Goal: Task Accomplishment & Management: Manage account settings

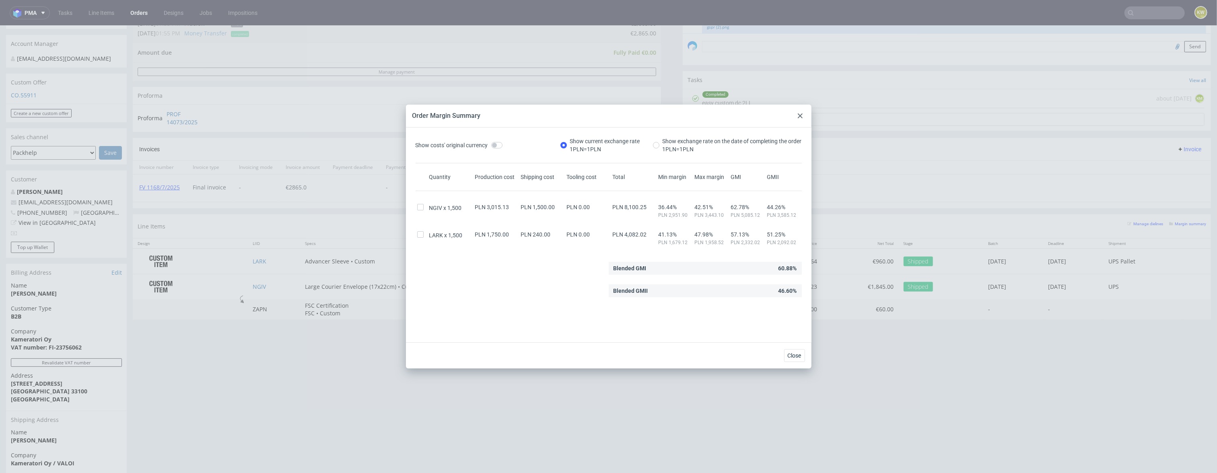
scroll to position [238, 0]
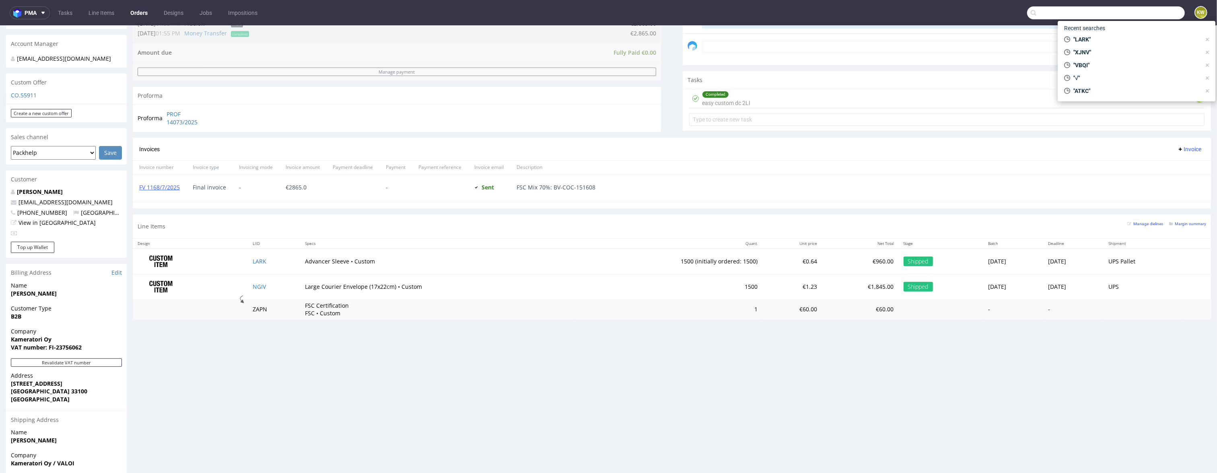
click at [1144, 6] on input "text" at bounding box center [1106, 12] width 158 height 13
type input "hofa"
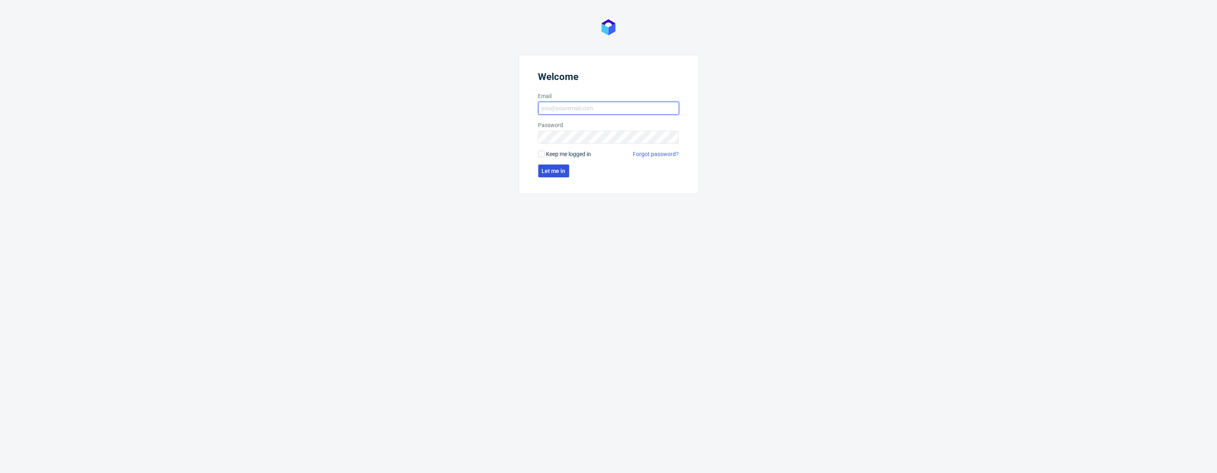
type input "[EMAIL_ADDRESS][DOMAIN_NAME]"
click at [549, 172] on span "Let me in" at bounding box center [554, 171] width 24 height 6
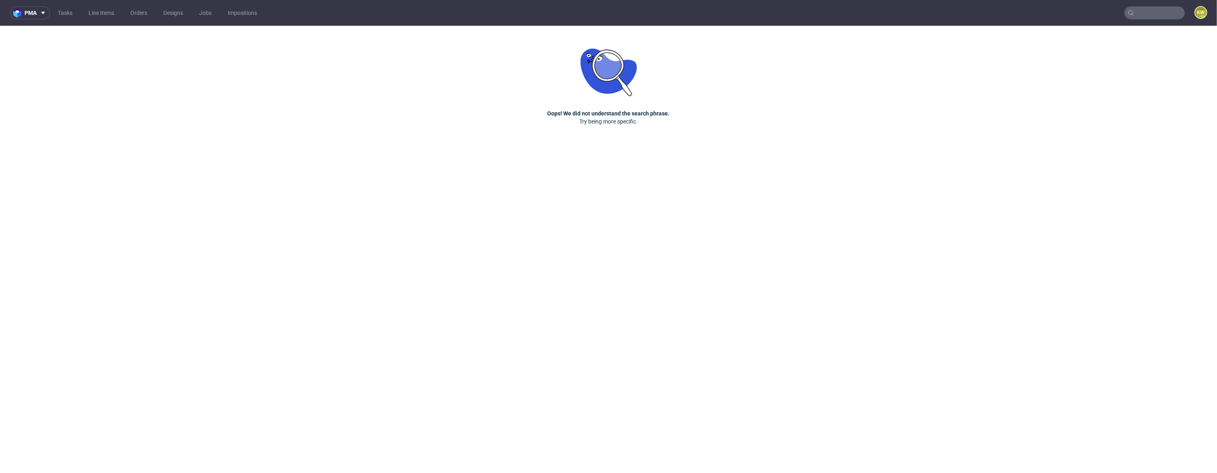
click at [1152, 18] on input "text" at bounding box center [1155, 12] width 60 height 13
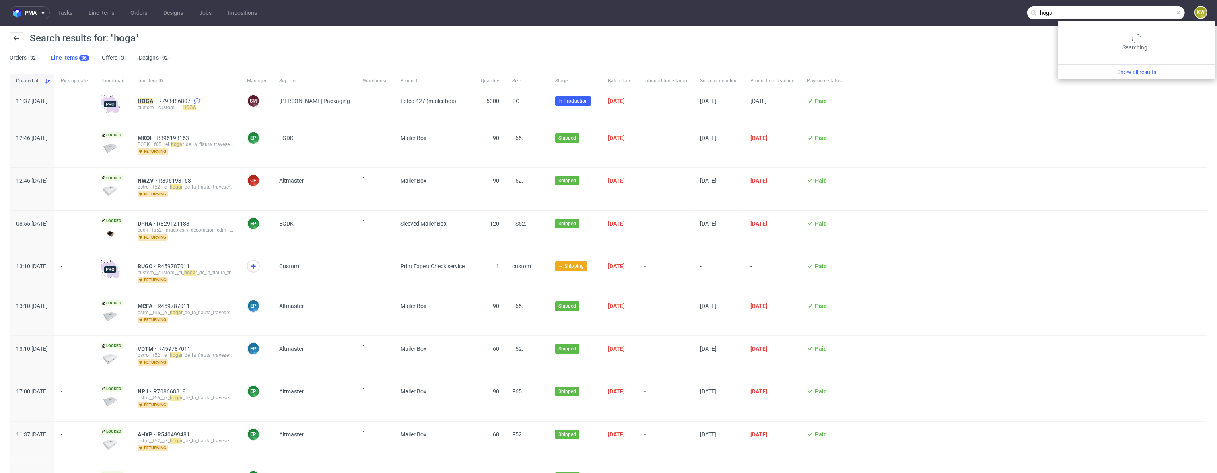
drag, startPoint x: 1149, startPoint y: 14, endPoint x: 955, endPoint y: 4, distance: 193.4
click at [976, 4] on nav "pma Tasks Line Items Orders Designs Jobs Impositions hoga KW" at bounding box center [608, 13] width 1217 height 26
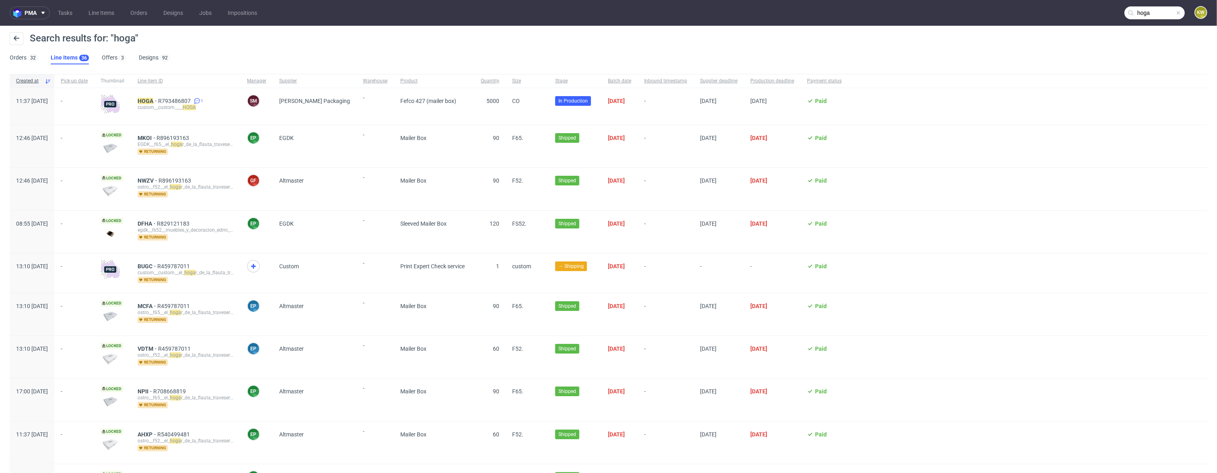
paste input "INKA"
type input "INKA"
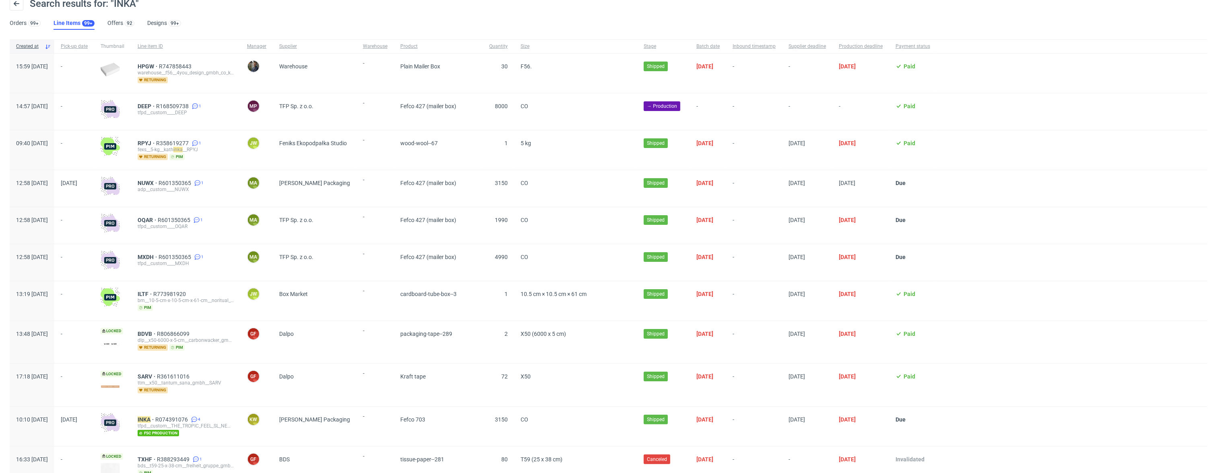
scroll to position [44, 0]
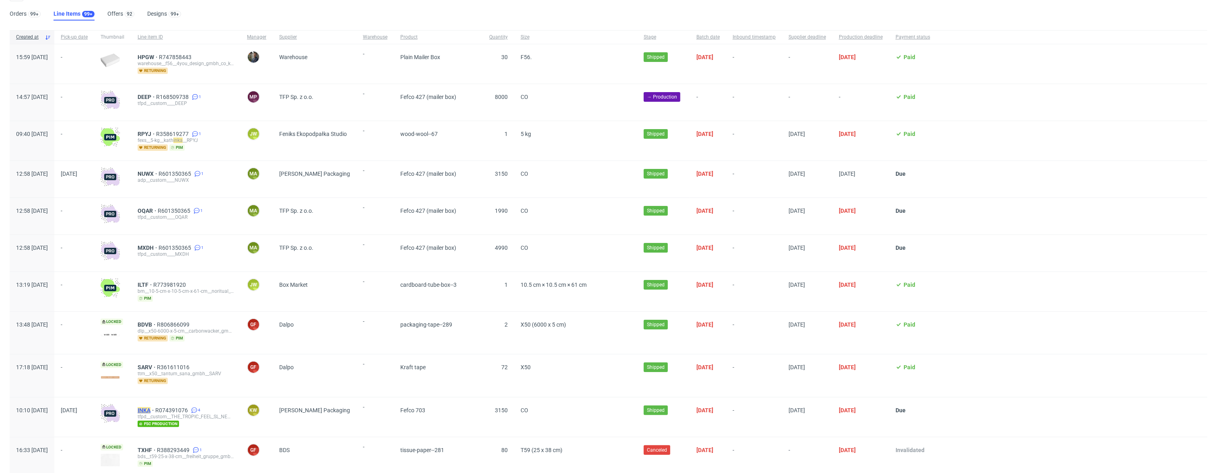
click at [151, 410] on mark "INKA" at bounding box center [144, 410] width 13 height 6
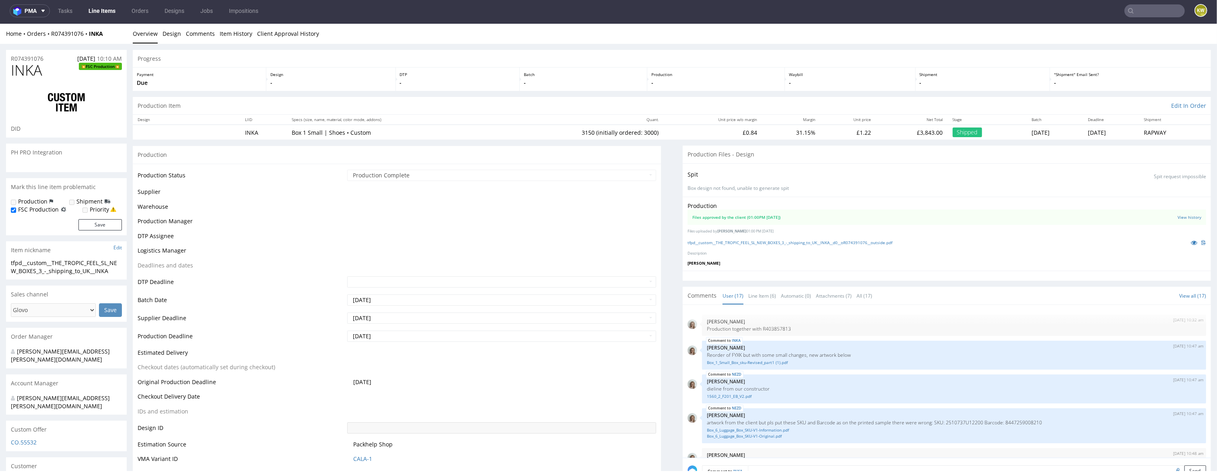
scroll to position [494, 0]
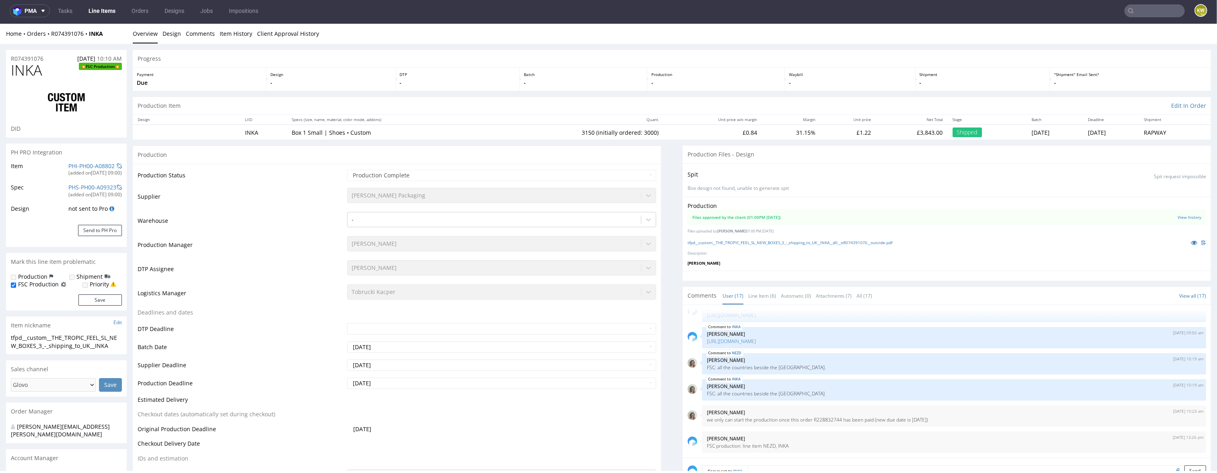
select select "in_progress"
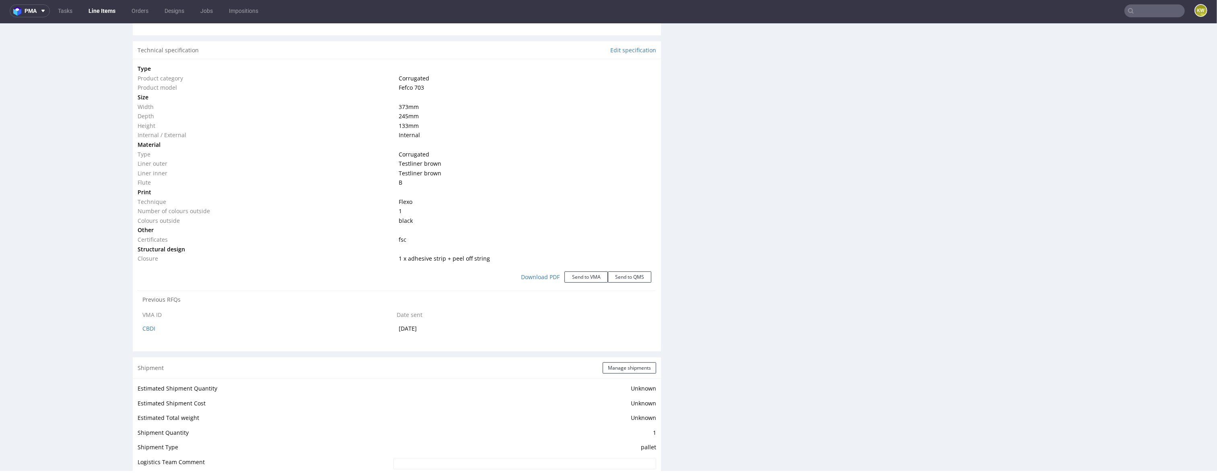
scroll to position [0, 0]
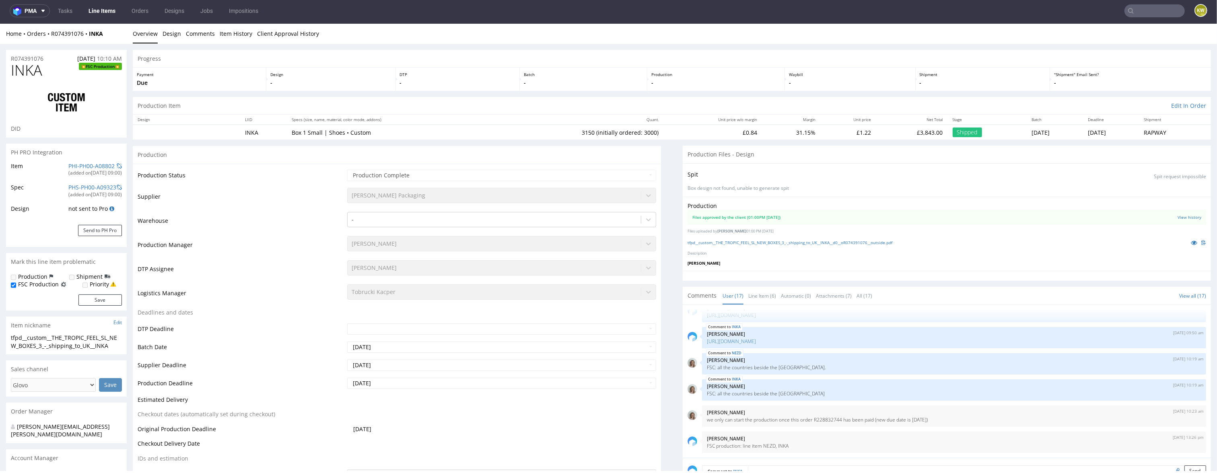
click at [27, 77] on span "INKA" at bounding box center [26, 70] width 31 height 16
click at [27, 78] on span "INKA" at bounding box center [26, 70] width 31 height 16
copy span "INKA"
click at [1161, 9] on input "text" at bounding box center [1155, 10] width 60 height 13
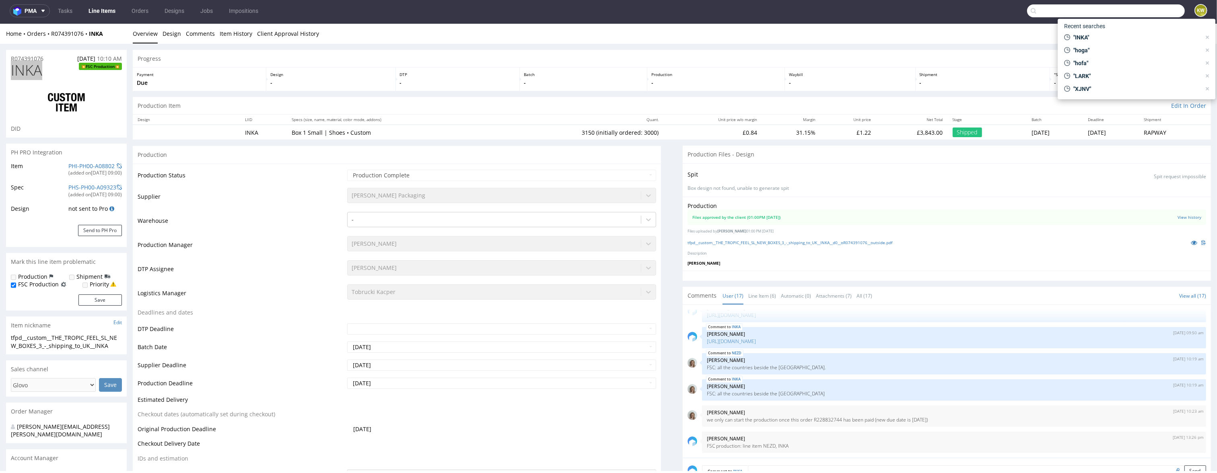
paste input "GTIQ"
type input "GTIQ"
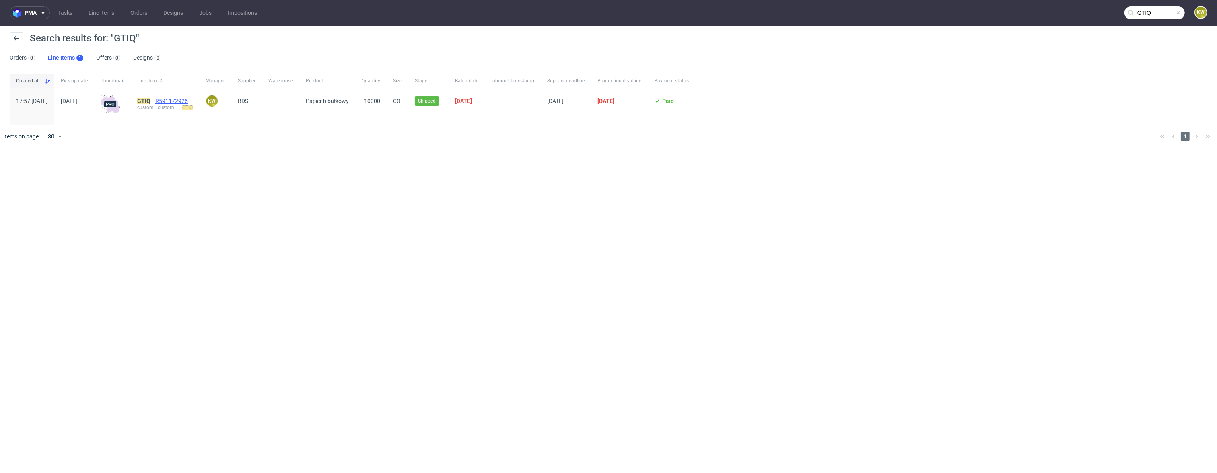
click at [190, 98] on span "R591172926" at bounding box center [172, 101] width 34 height 6
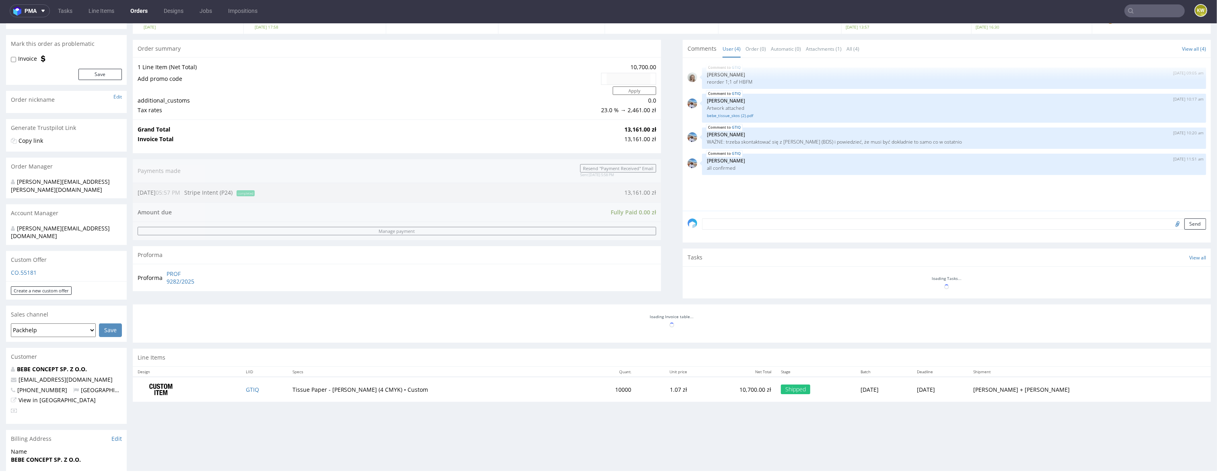
scroll to position [79, 0]
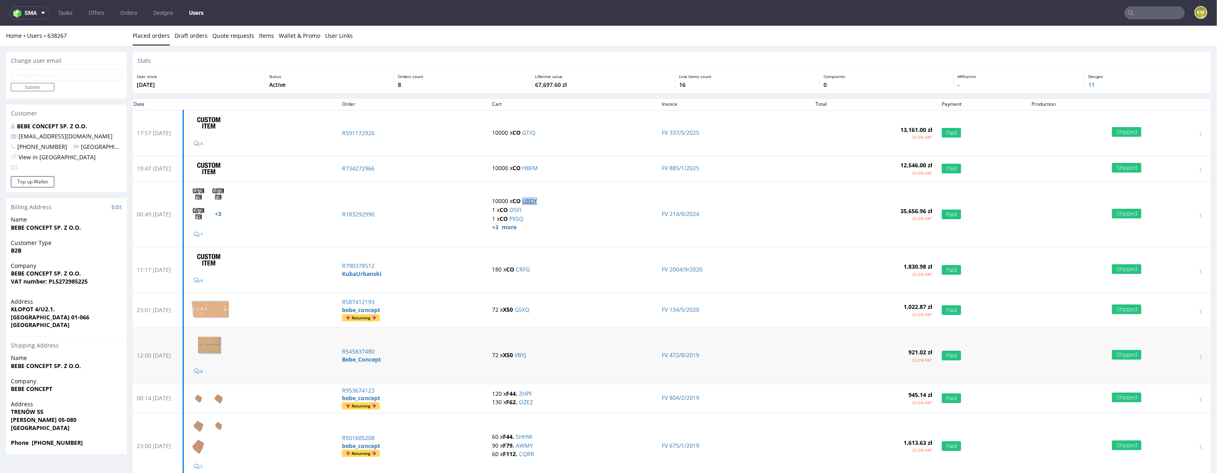
scroll to position [24, 0]
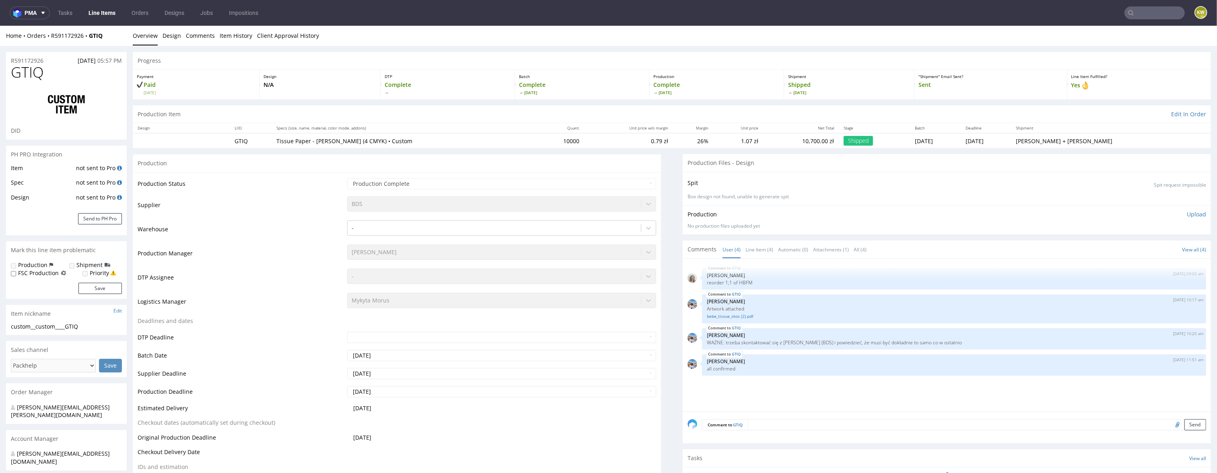
select select "in_progress"
click at [25, 64] on span "GTIQ" at bounding box center [27, 72] width 33 height 16
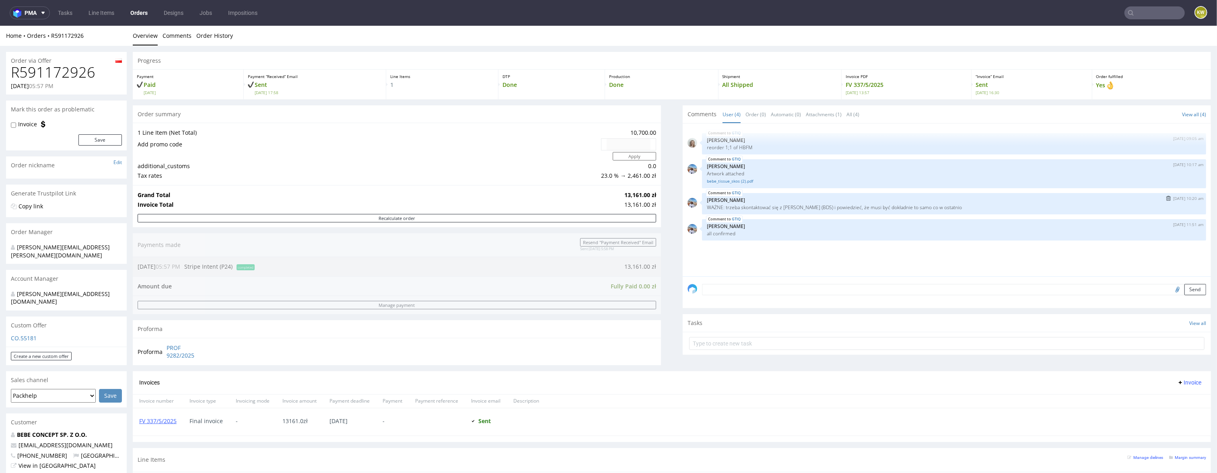
scroll to position [160, 0]
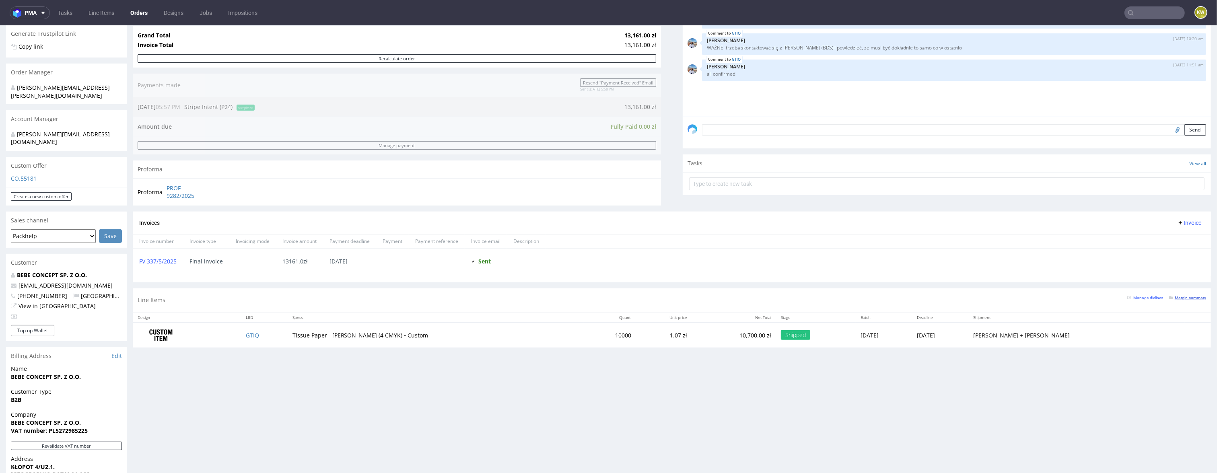
click at [1185, 299] on small "Margin summary" at bounding box center [1187, 298] width 37 height 4
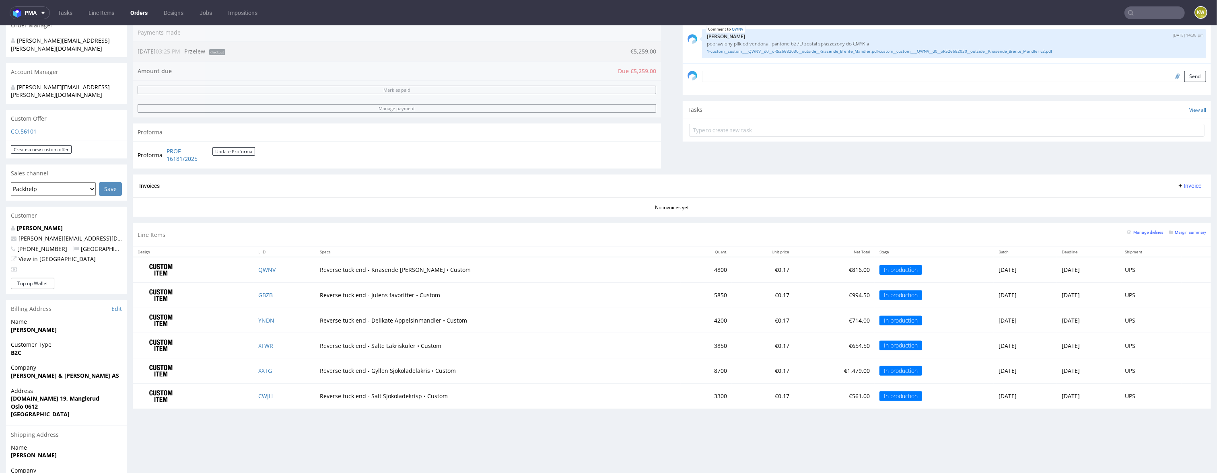
scroll to position [208, 0]
click at [272, 268] on td "QWNV" at bounding box center [285, 268] width 62 height 25
click at [258, 275] on td "QWNV" at bounding box center [285, 268] width 62 height 25
click at [258, 274] on td "QWNV" at bounding box center [285, 268] width 62 height 25
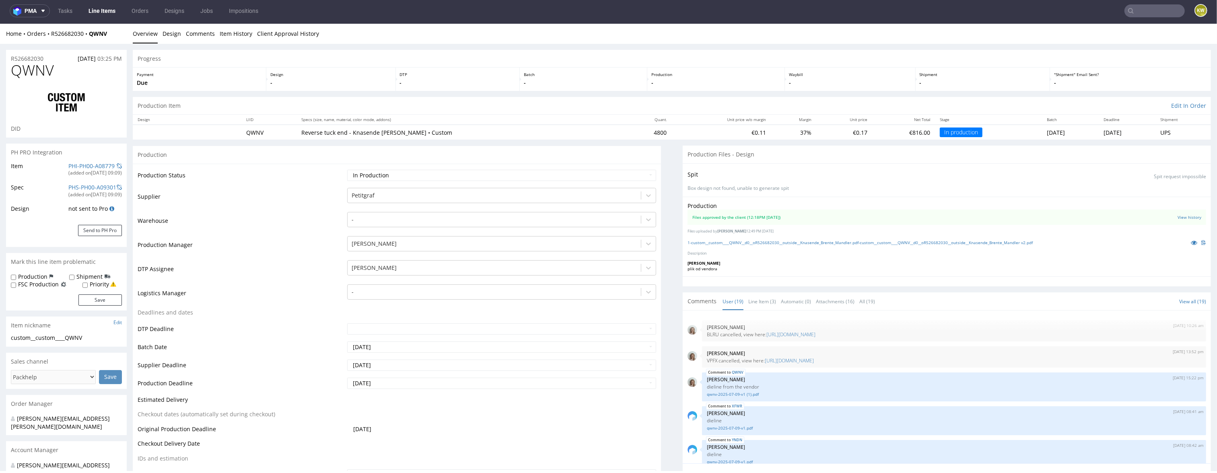
scroll to position [490, 0]
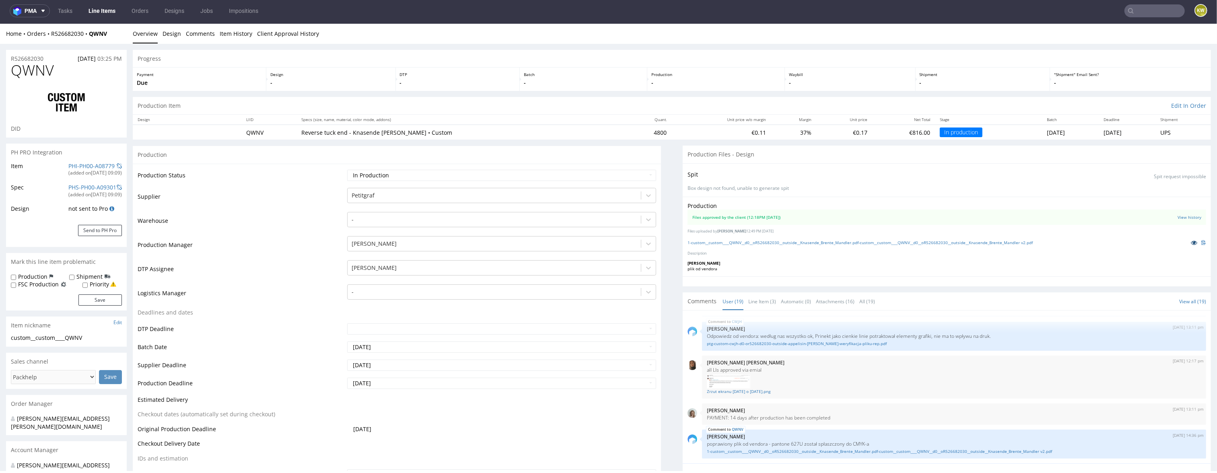
click at [1191, 242] on icon at bounding box center [1194, 243] width 6 height 6
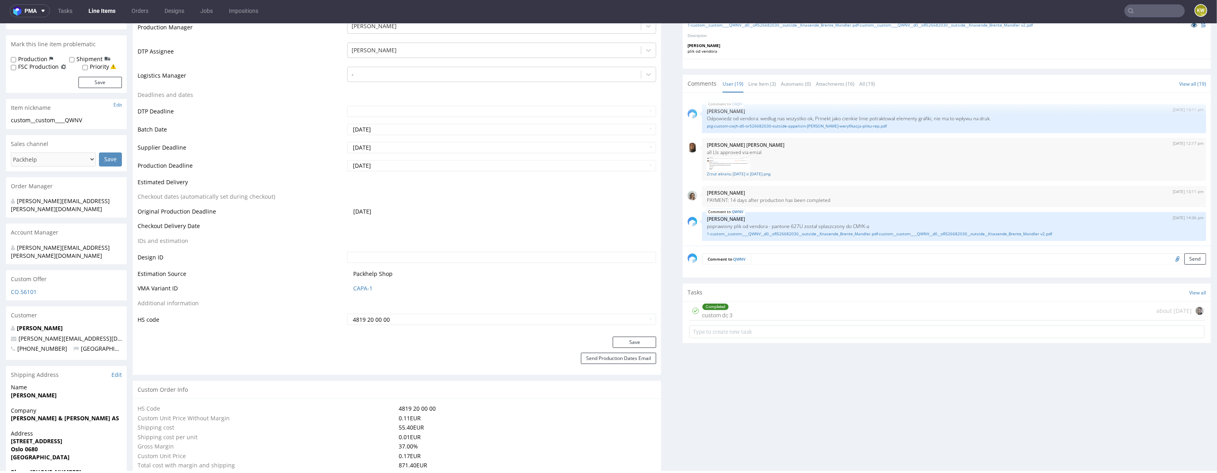
scroll to position [195, 0]
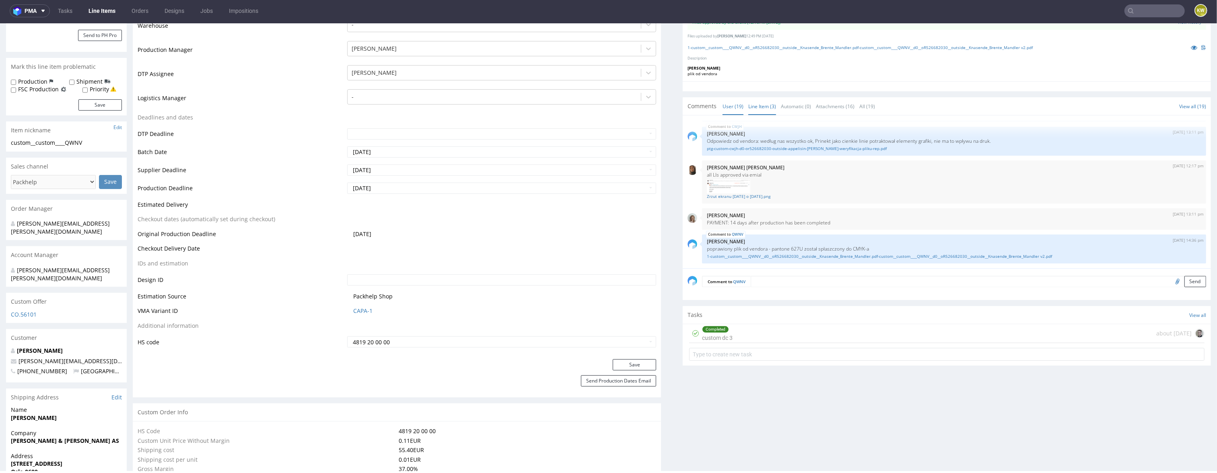
click at [756, 105] on link "Line Item (3)" at bounding box center [763, 106] width 28 height 17
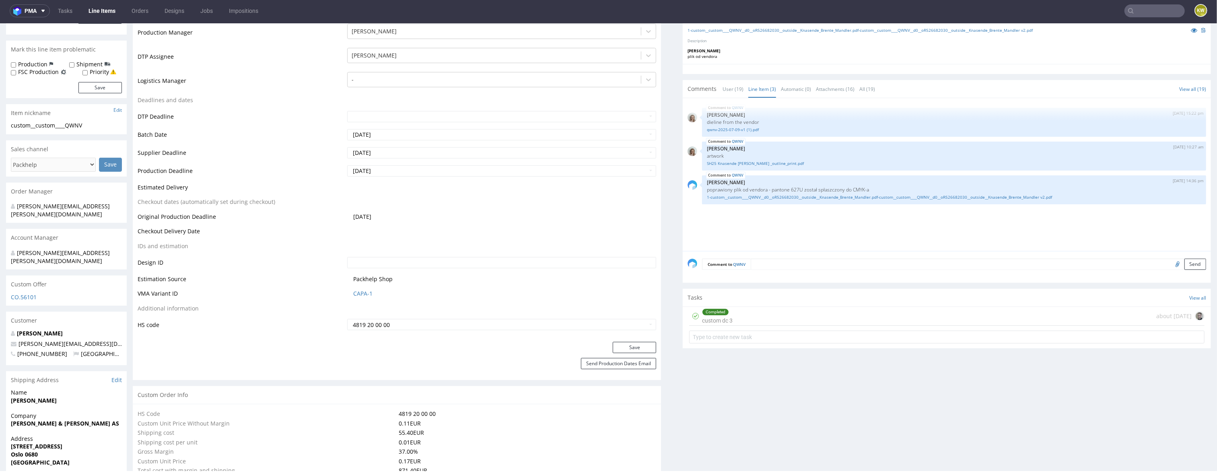
scroll to position [213, 0]
click at [361, 295] on link "CAPA-1" at bounding box center [362, 293] width 19 height 8
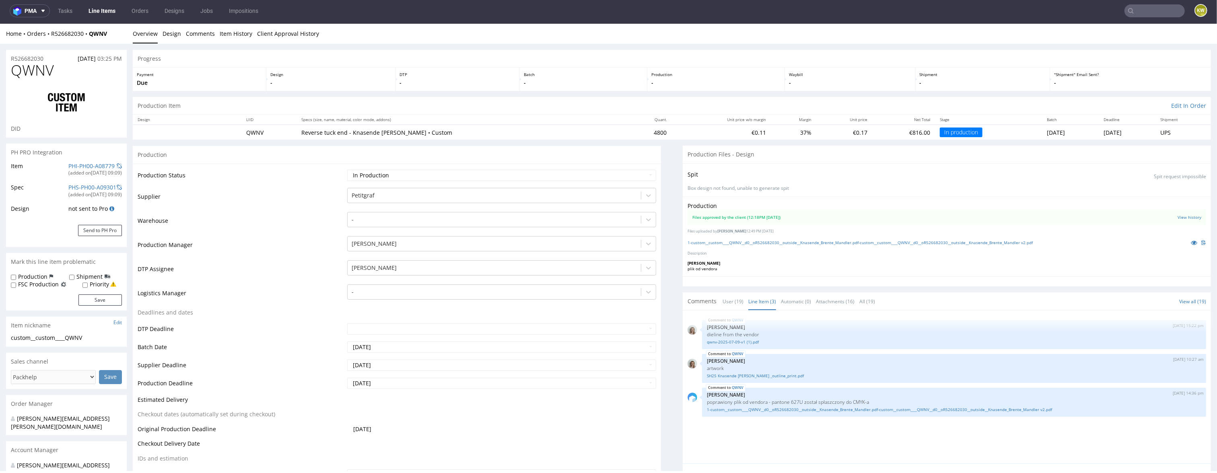
click at [103, 9] on link "Line Items" at bounding box center [102, 10] width 37 height 13
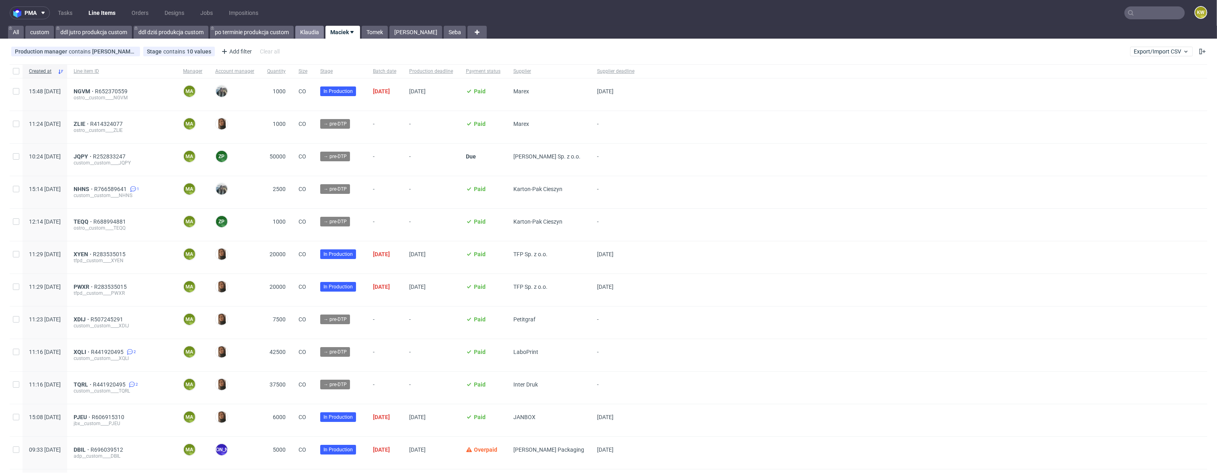
click at [311, 34] on link "Klaudia" at bounding box center [309, 32] width 29 height 13
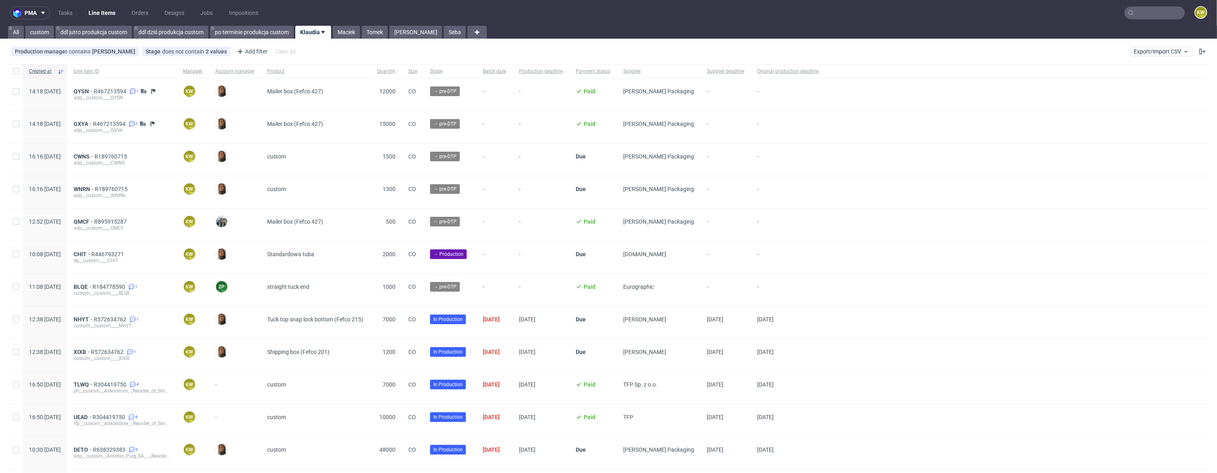
click at [1132, 17] on input "text" at bounding box center [1155, 12] width 60 height 13
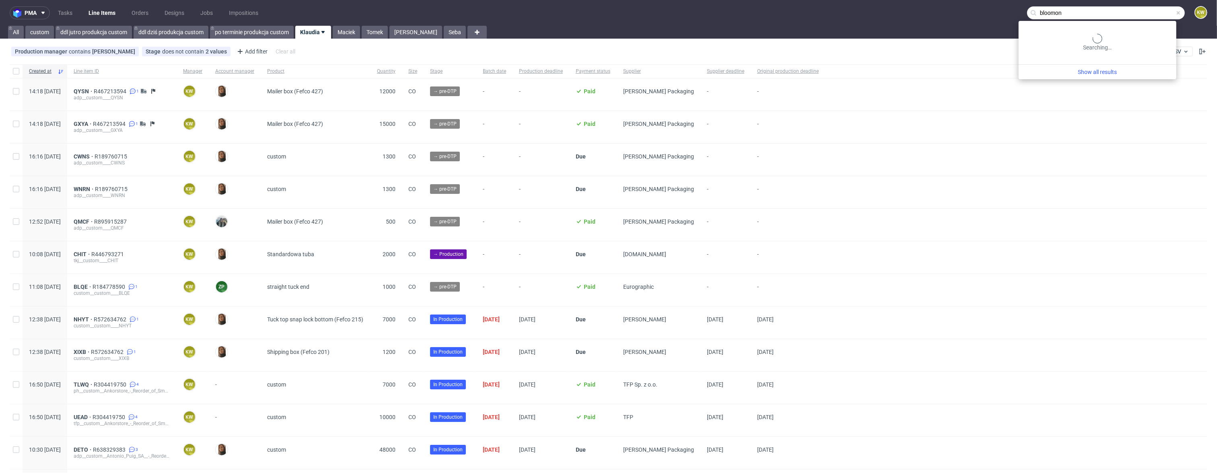
type input "bloomon"
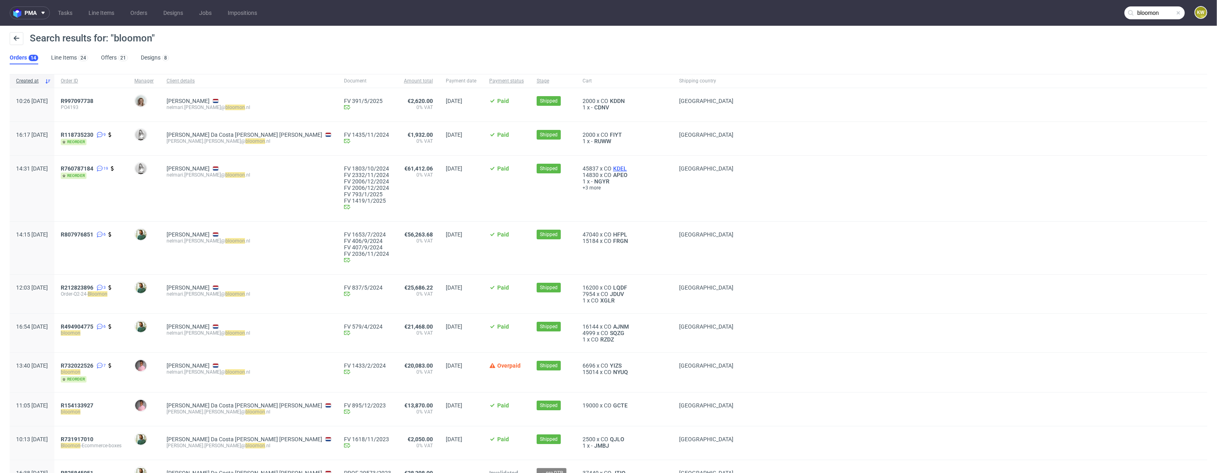
click at [612, 168] on span "KDEL" at bounding box center [620, 168] width 17 height 6
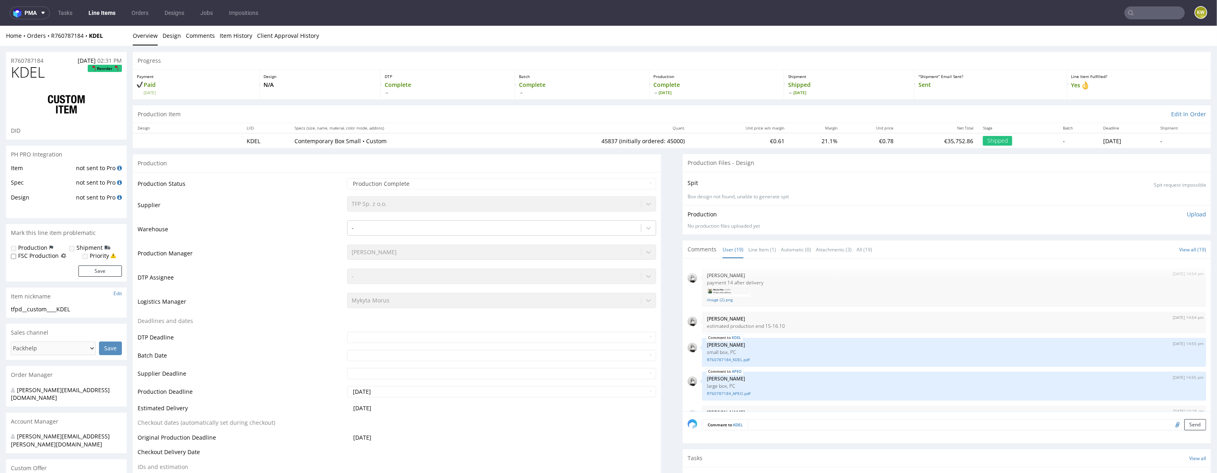
scroll to position [387, 0]
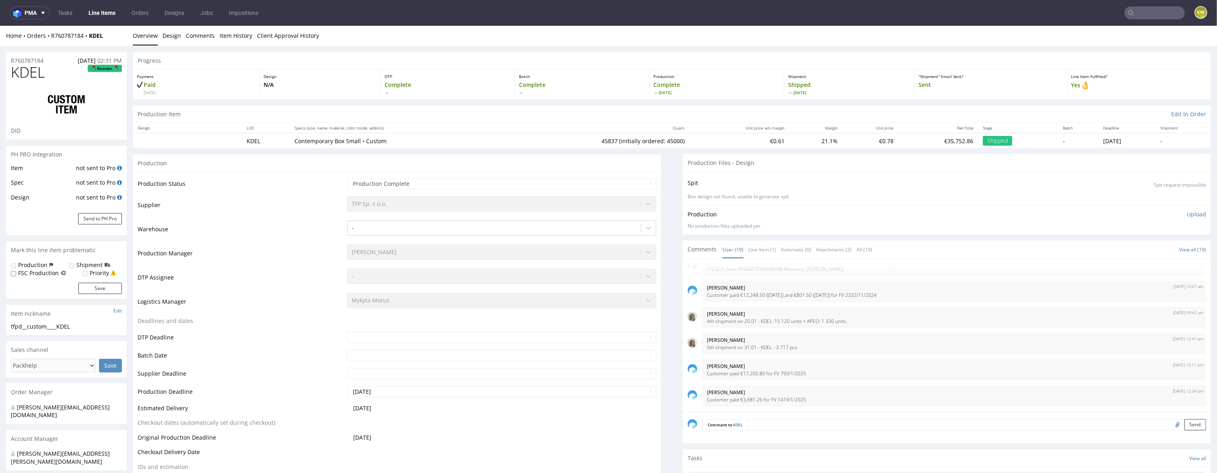
type input "45837"
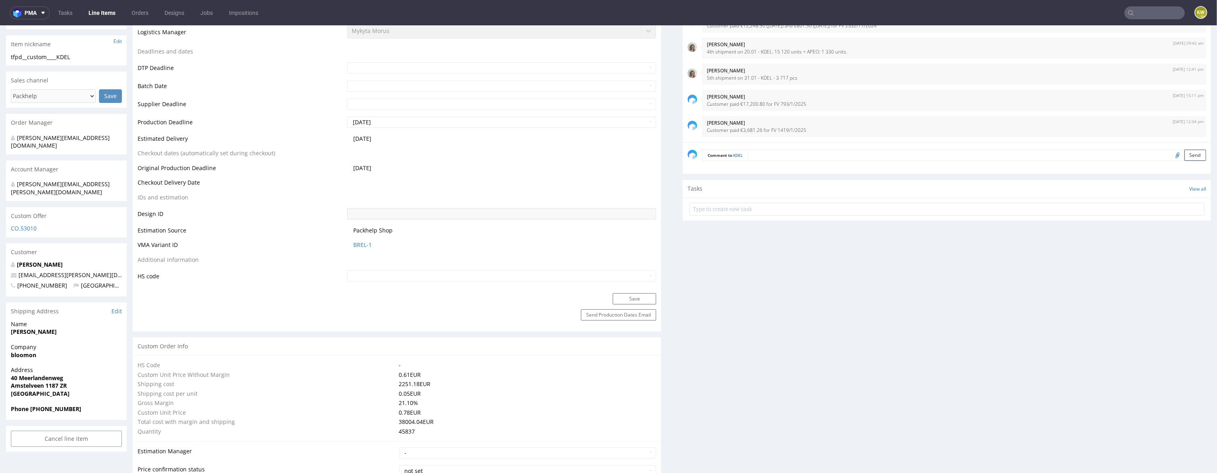
scroll to position [268, 0]
click at [359, 246] on link "BREL-1" at bounding box center [362, 247] width 19 height 8
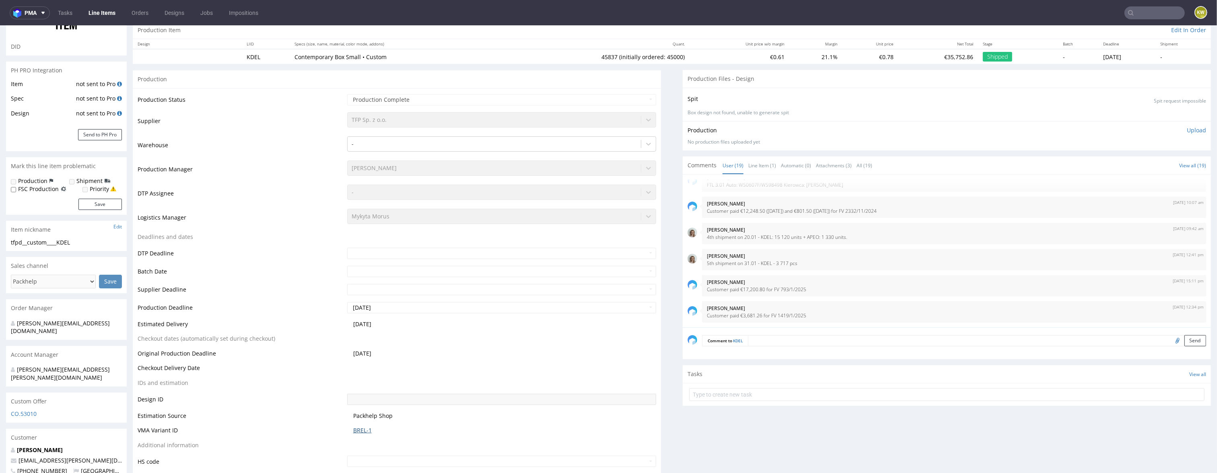
scroll to position [0, 0]
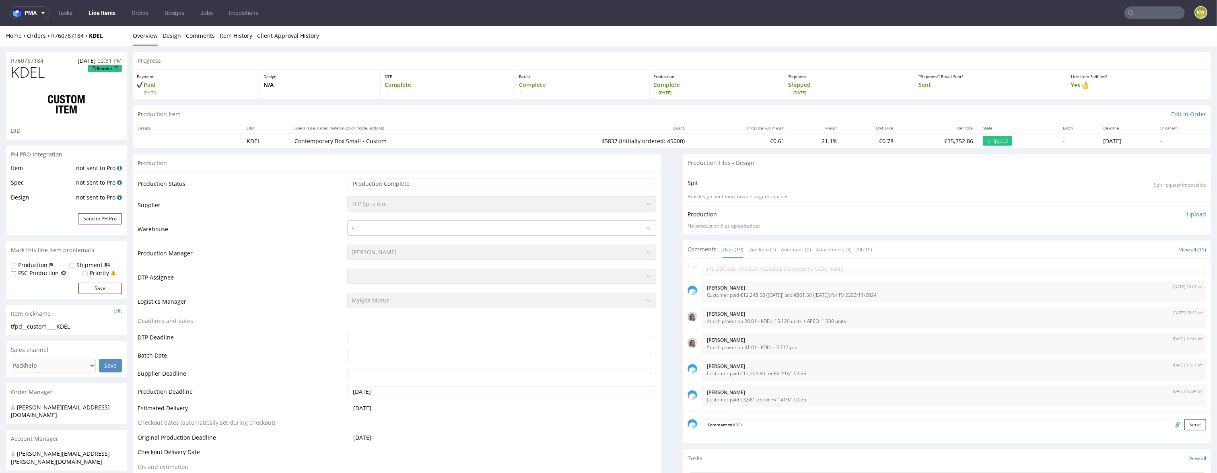
click at [288, 256] on td "Production Manager" at bounding box center [242, 256] width 208 height 24
click at [28, 72] on span "KDEL" at bounding box center [28, 72] width 34 height 16
click at [29, 72] on span "KDEL" at bounding box center [28, 72] width 34 height 16
copy span "KDEL"
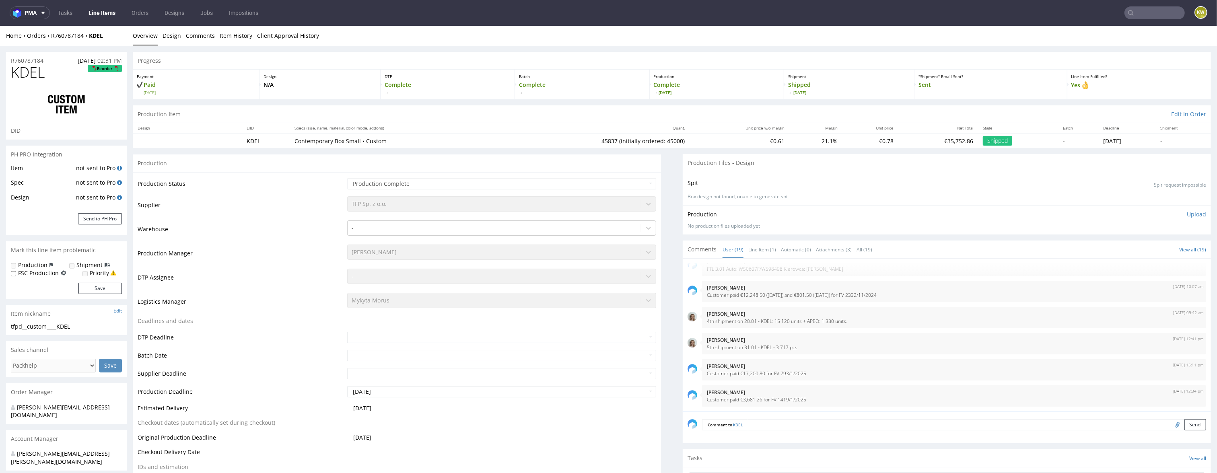
click at [24, 73] on span "KDEL" at bounding box center [28, 72] width 34 height 16
copy span "KDEL"
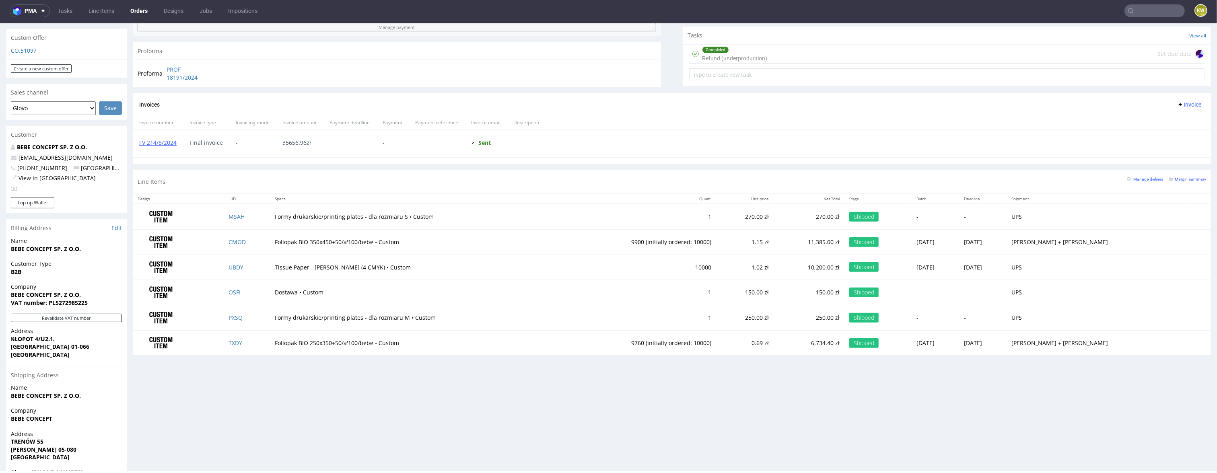
scroll to position [293, 0]
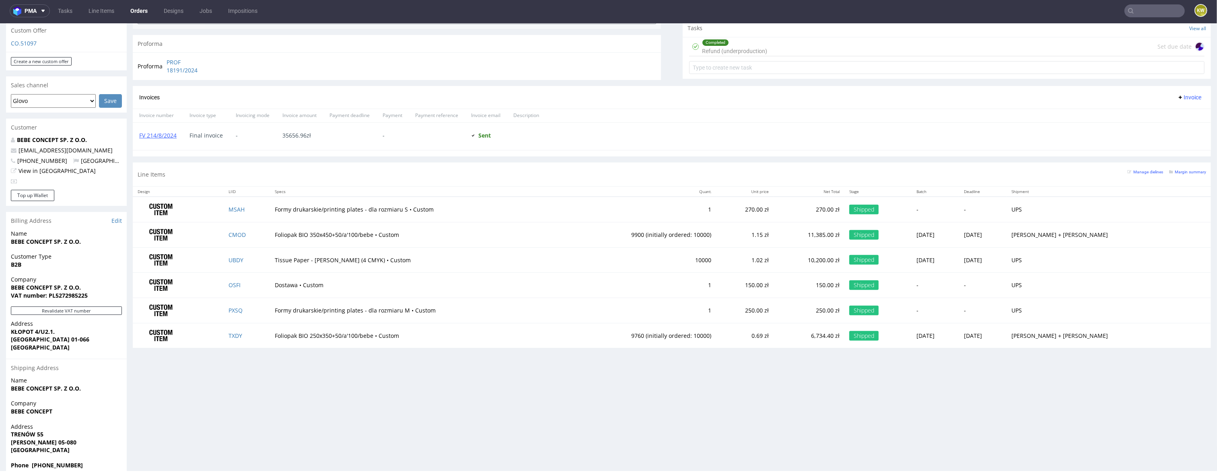
click at [1181, 177] on div "Manage dielines Margin summary" at bounding box center [1167, 174] width 79 height 14
click at [1187, 172] on small "Margin summary" at bounding box center [1187, 172] width 37 height 4
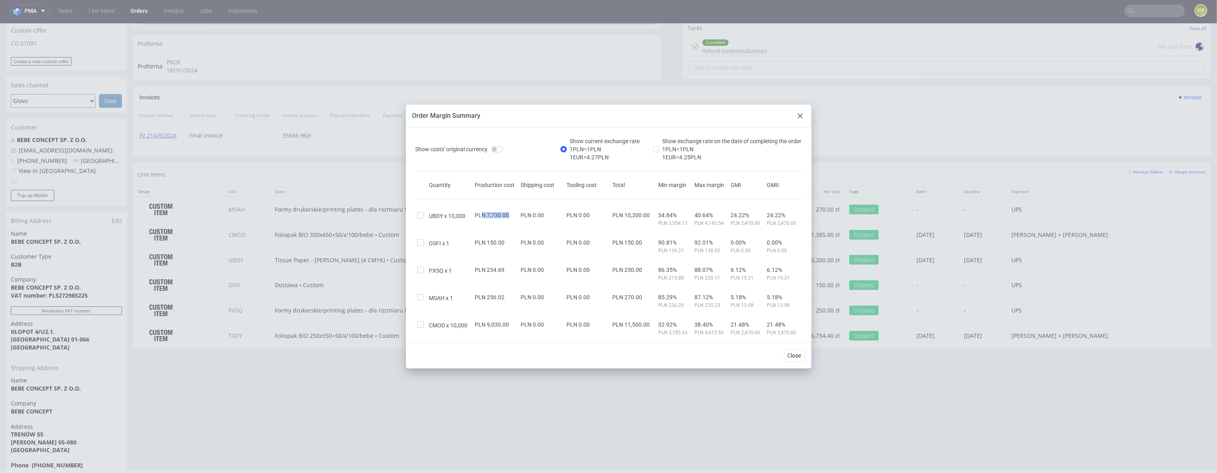
drag, startPoint x: 483, startPoint y: 214, endPoint x: 511, endPoint y: 213, distance: 28.2
click at [511, 213] on div "PLN 7,730.00" at bounding box center [497, 215] width 46 height 6
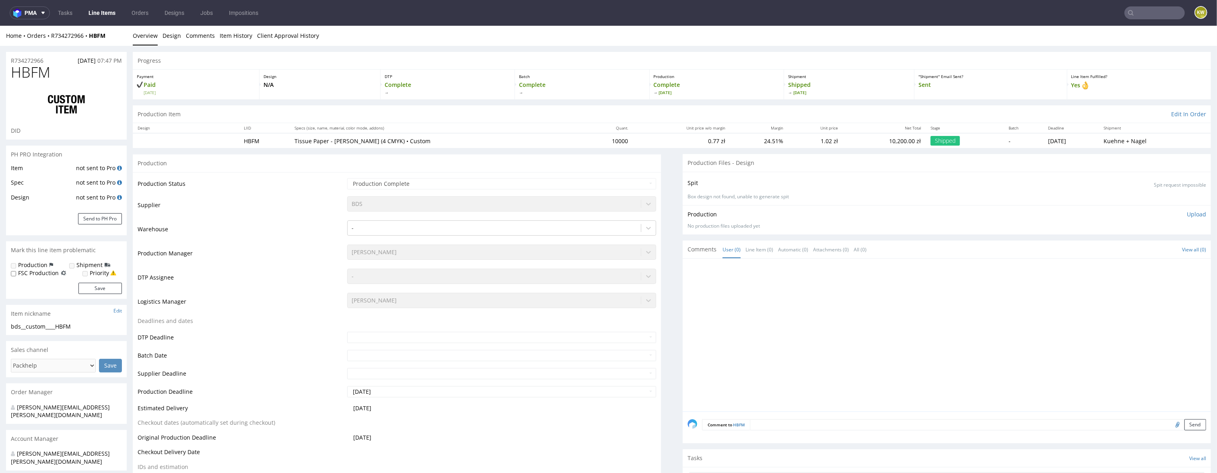
select select "in_progress"
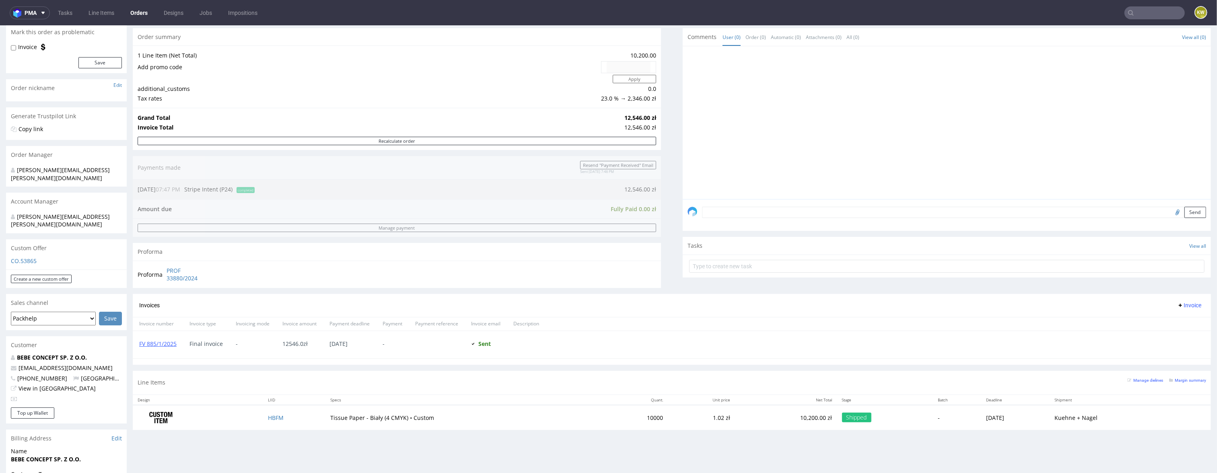
scroll to position [258, 0]
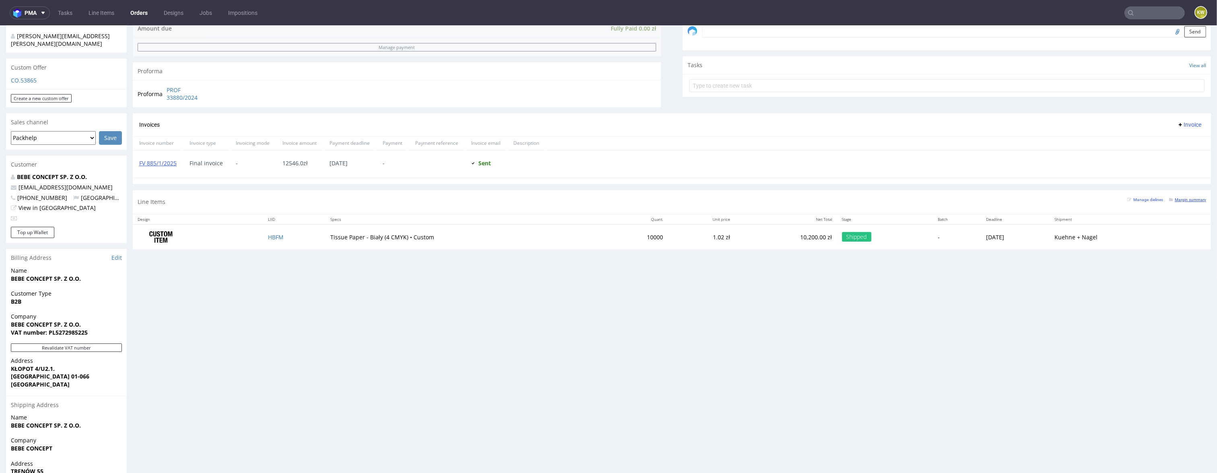
click at [1186, 198] on small "Margin summary" at bounding box center [1187, 200] width 37 height 4
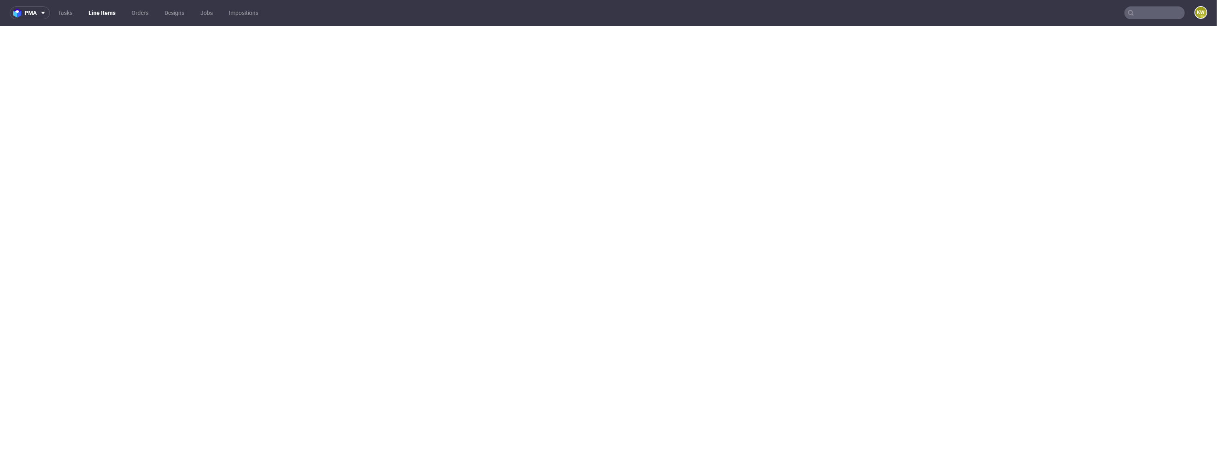
select select "in_progress"
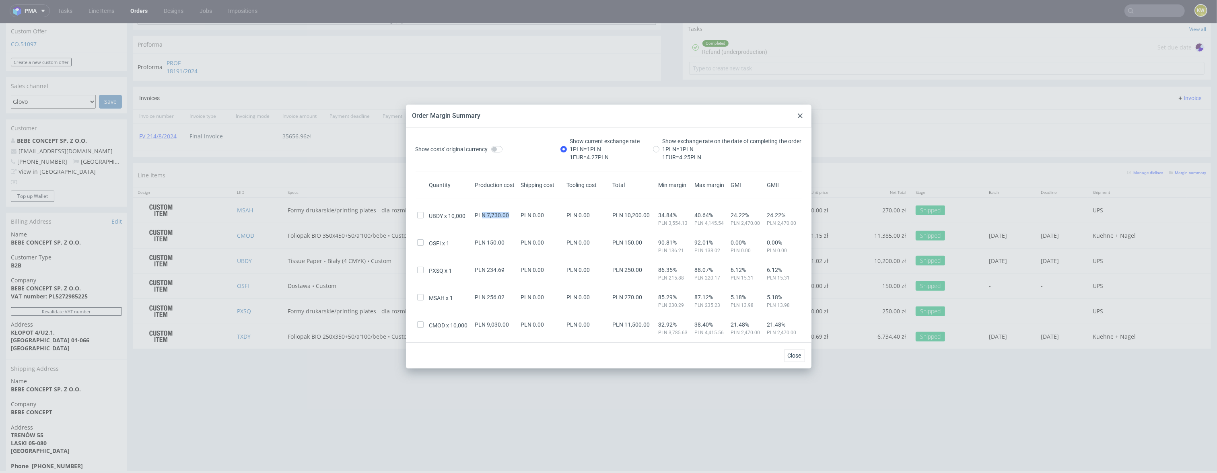
scroll to position [85, 0]
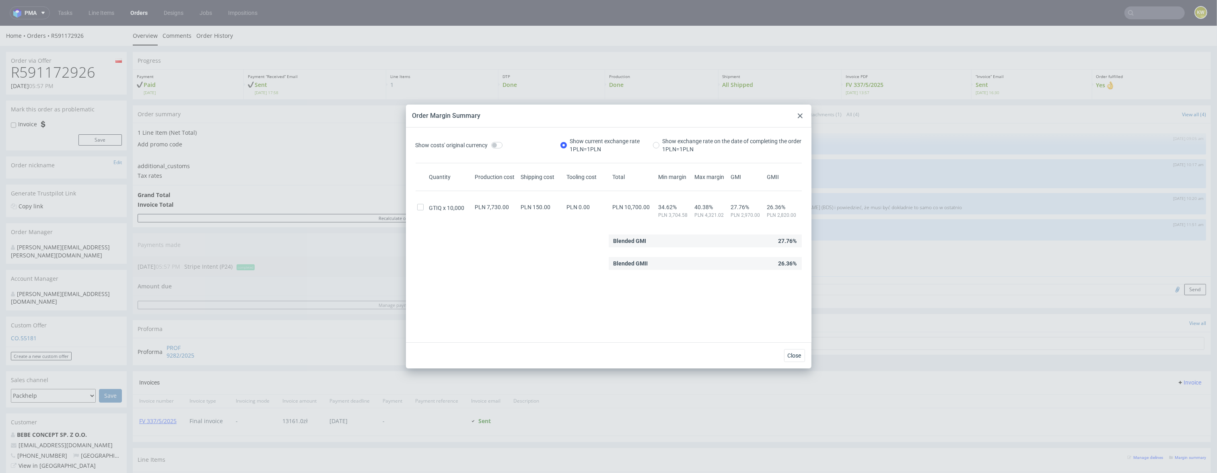
scroll to position [160, 0]
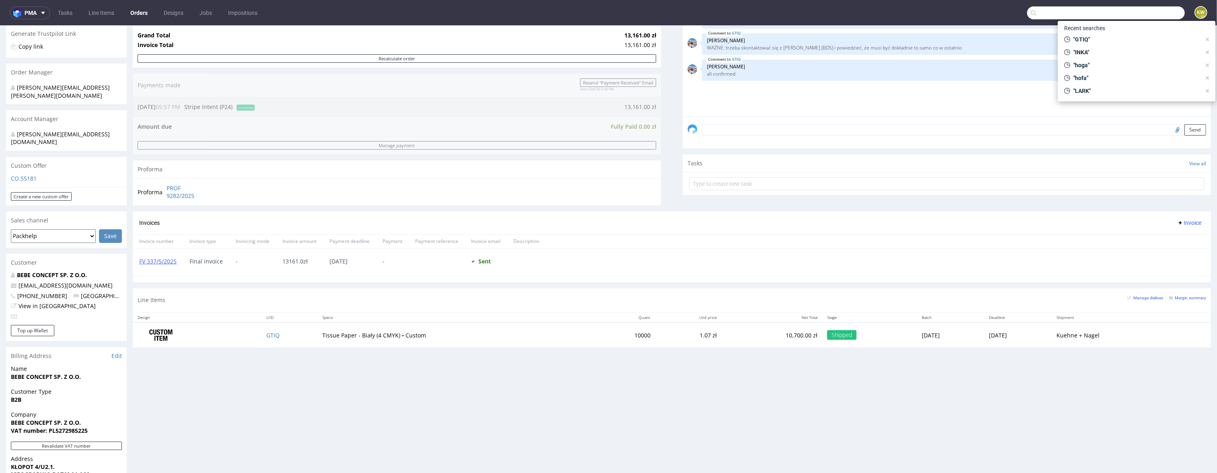
click at [1132, 11] on input "text" at bounding box center [1106, 12] width 158 height 13
paste input "KDEL"
type input "KDEL"
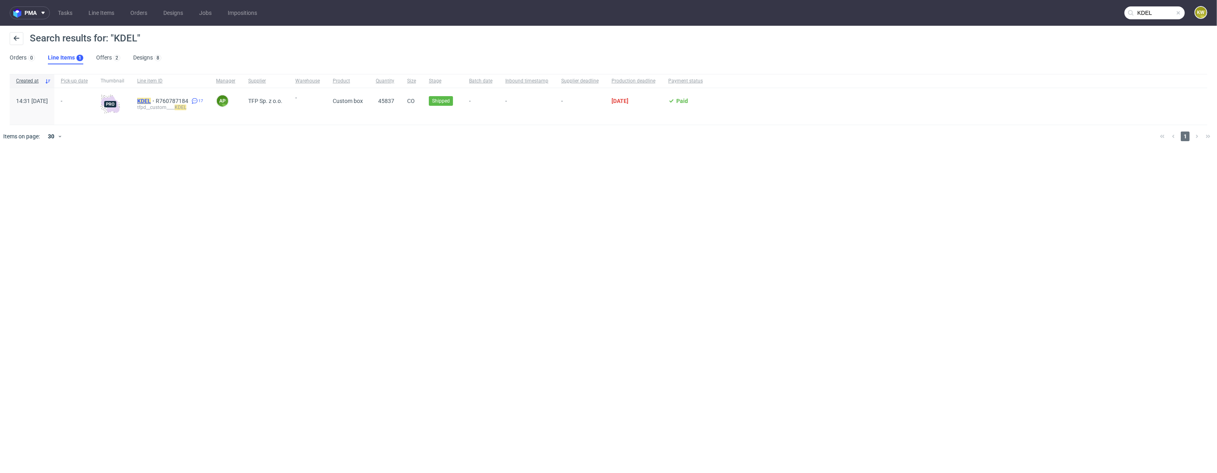
click at [151, 101] on mark "KDEL" at bounding box center [144, 101] width 14 height 6
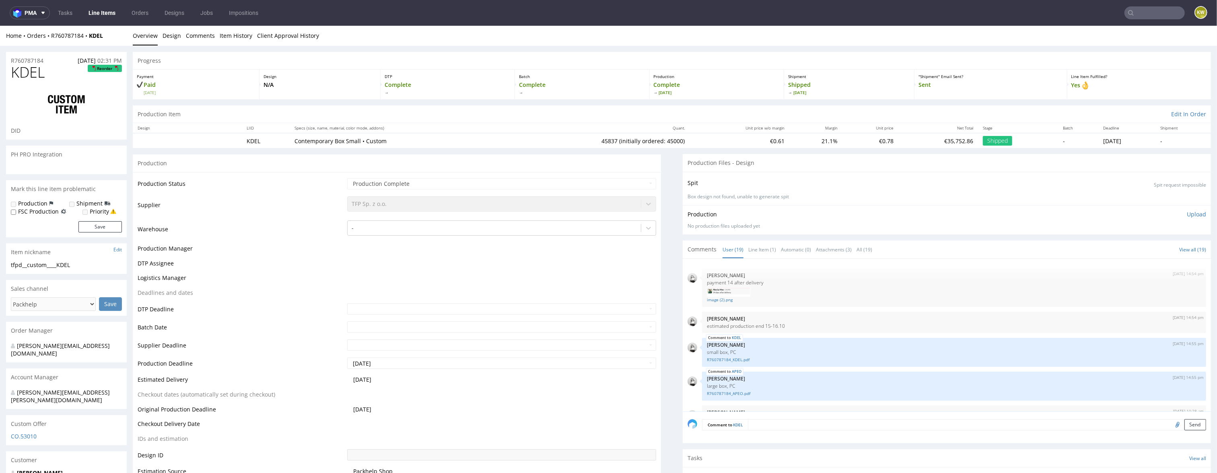
scroll to position [387, 0]
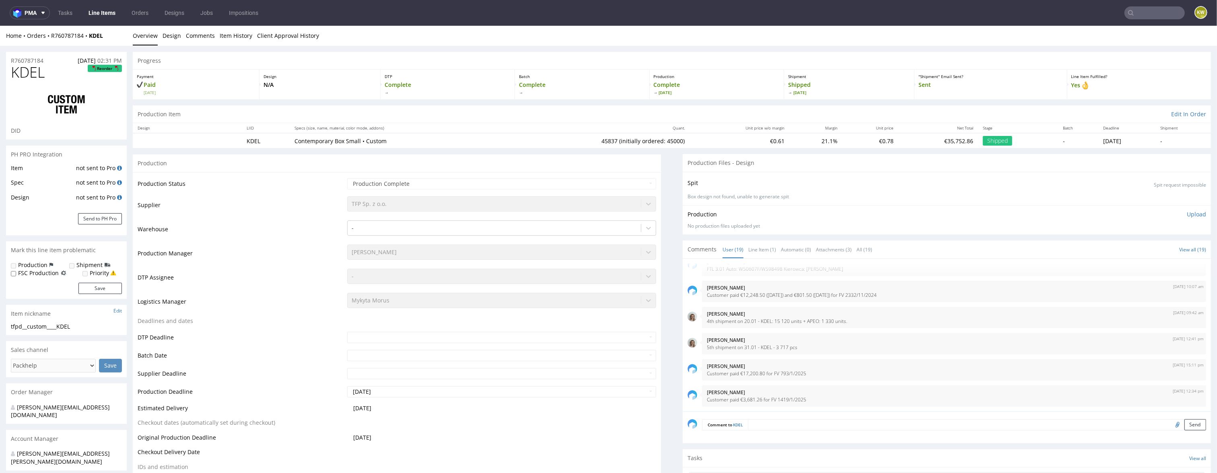
click at [27, 77] on span "KDEL" at bounding box center [28, 72] width 34 height 16
click at [25, 53] on div "R760787184 01.10.2024 02:31 PM" at bounding box center [66, 58] width 121 height 13
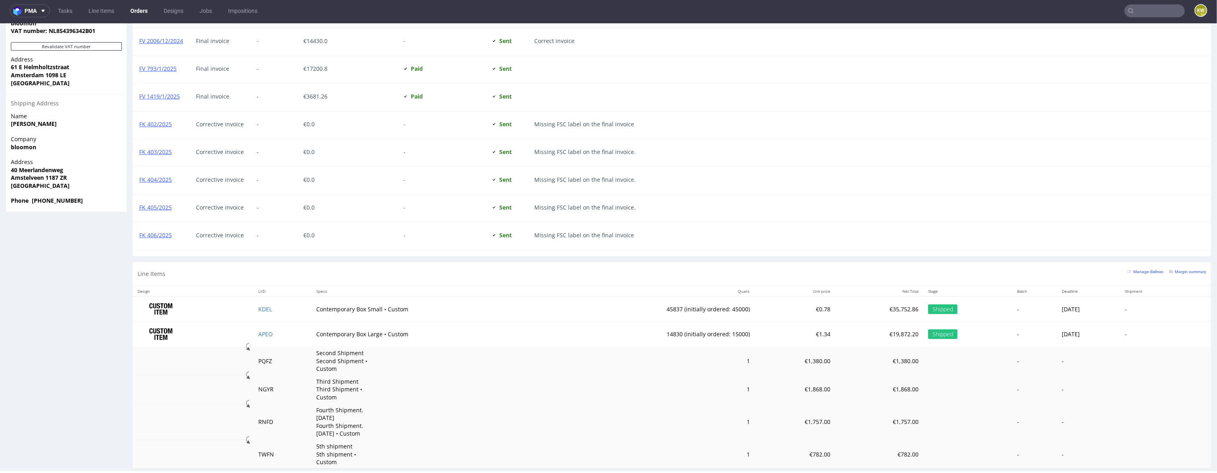
scroll to position [575, 0]
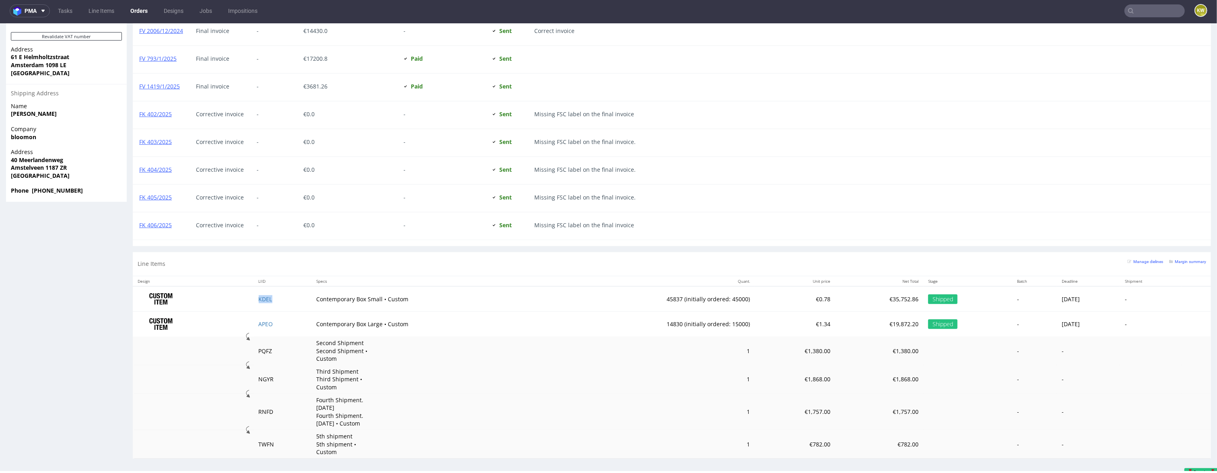
click at [282, 301] on td "KDEL" at bounding box center [283, 299] width 58 height 25
click at [1138, 8] on input "text" at bounding box center [1155, 10] width 60 height 13
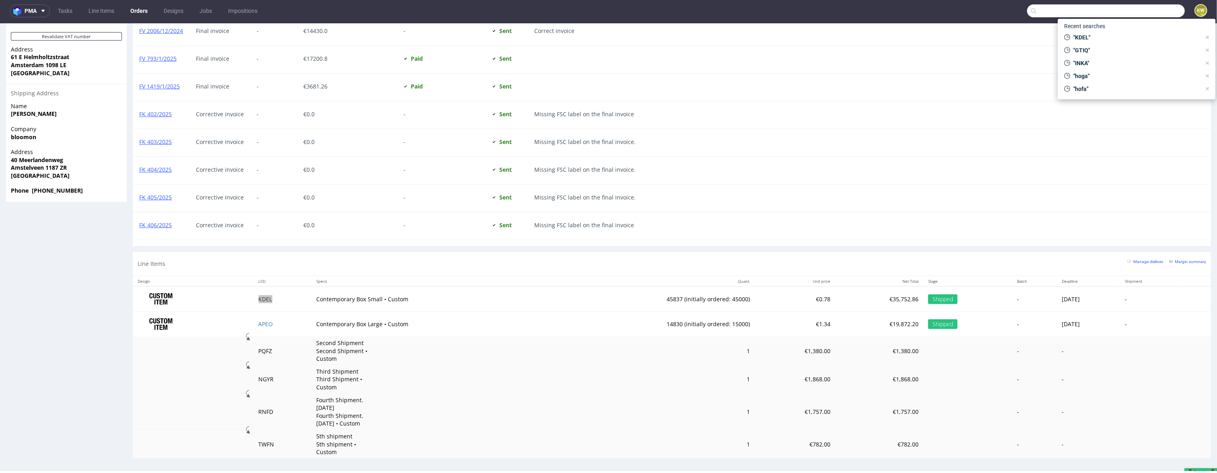
paste input "HRUF"
type input "HRUF"
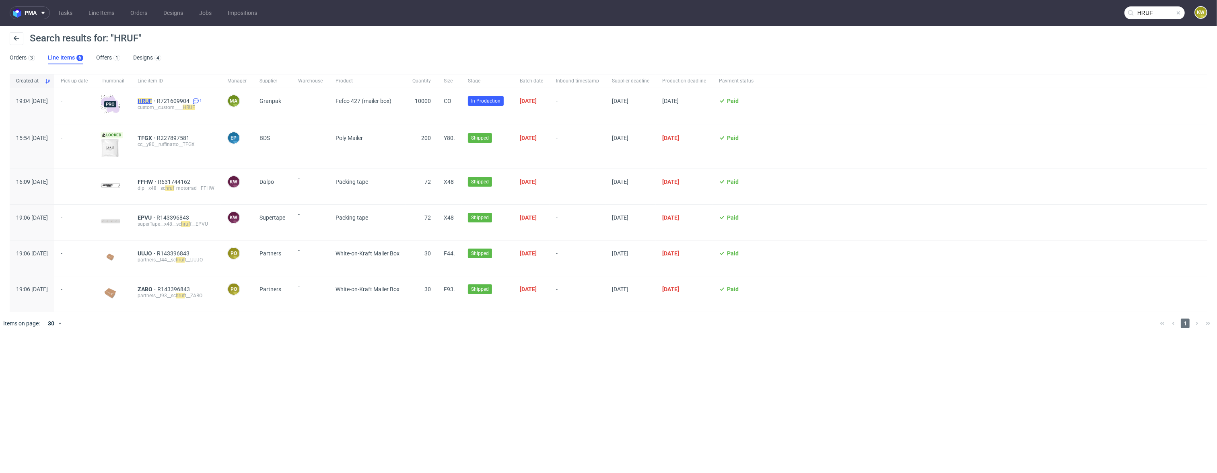
click at [157, 103] on span "HRUF" at bounding box center [147, 101] width 19 height 6
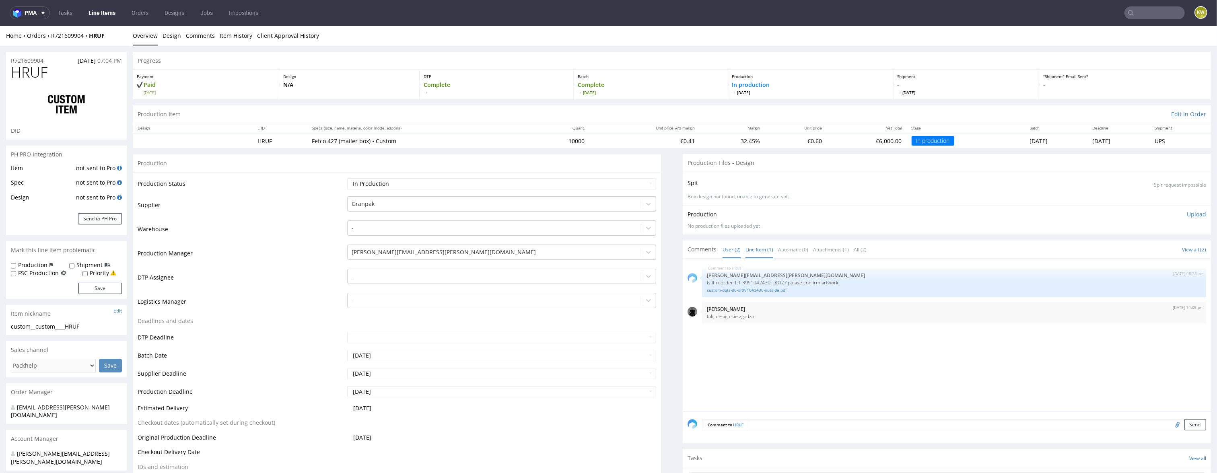
click at [757, 253] on link "Line Item (1)" at bounding box center [760, 249] width 28 height 17
click at [757, 290] on link "custom-dqtz-d0-or991042430-outside.pdf" at bounding box center [954, 290] width 495 height 6
click at [726, 251] on link "User (2)" at bounding box center [732, 249] width 18 height 17
click at [750, 255] on link "Line Item (1)" at bounding box center [760, 249] width 28 height 17
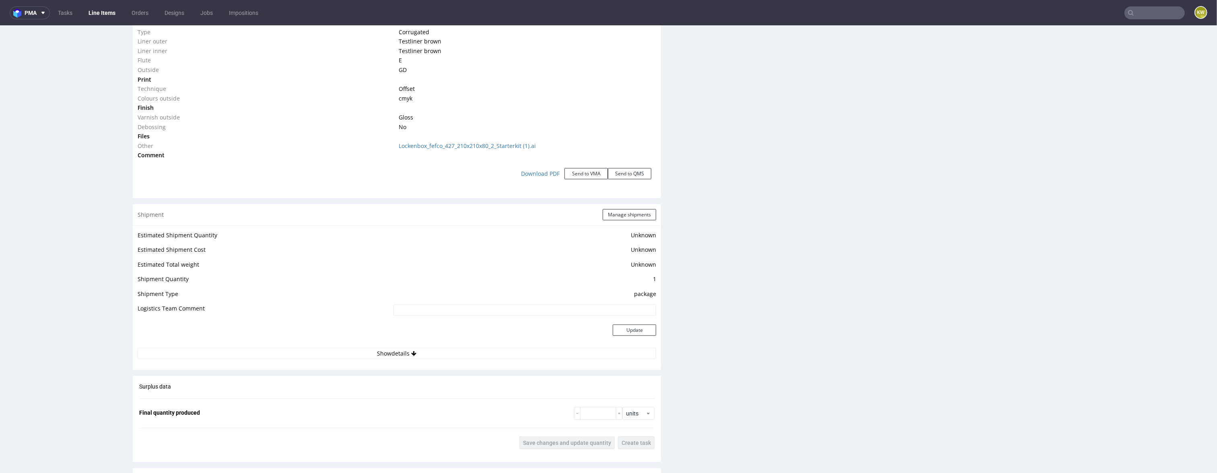
scroll to position [870, 0]
click at [622, 216] on button "Manage shipments" at bounding box center [630, 213] width 54 height 11
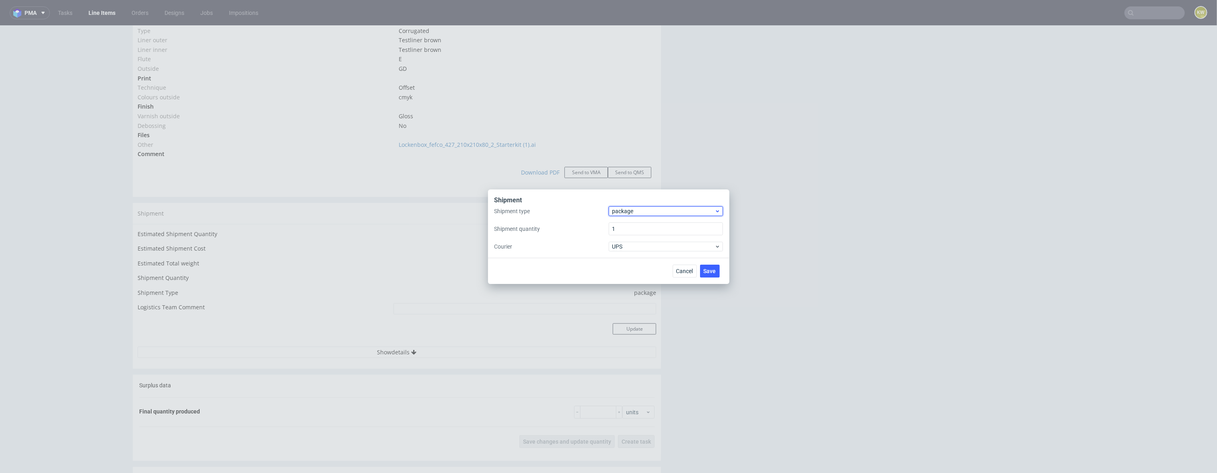
click at [641, 212] on span "package" at bounding box center [663, 211] width 103 height 8
click at [637, 224] on div "pallet" at bounding box center [666, 228] width 108 height 14
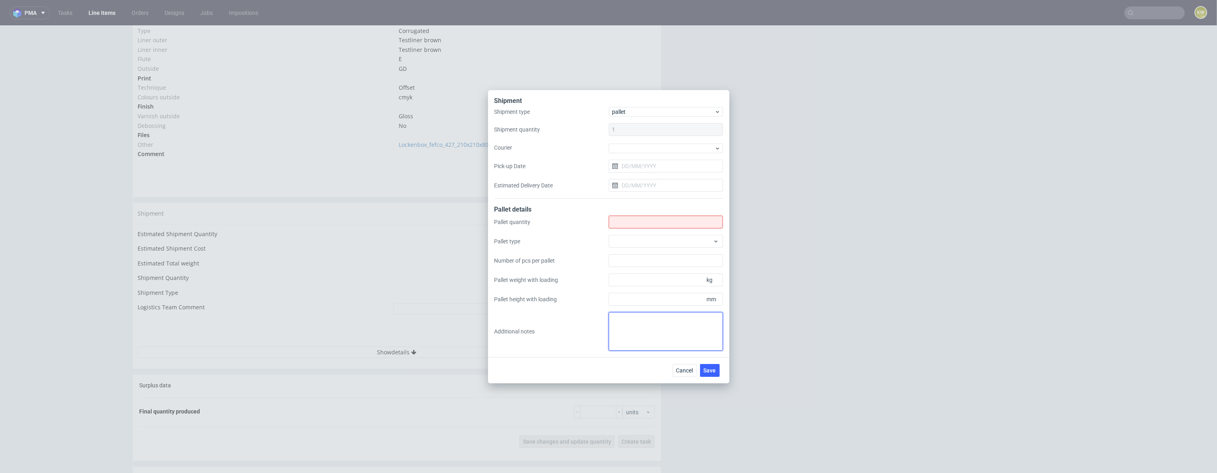
click at [633, 332] on textarea at bounding box center [666, 331] width 114 height 39
paste textarea "5 120x80 5x2000szt 5x178cm 5x337kg"
type textarea "5 120x80 5x2000szt 5x178cm 5x337kg"
click at [616, 219] on input "Shipment type" at bounding box center [666, 222] width 114 height 13
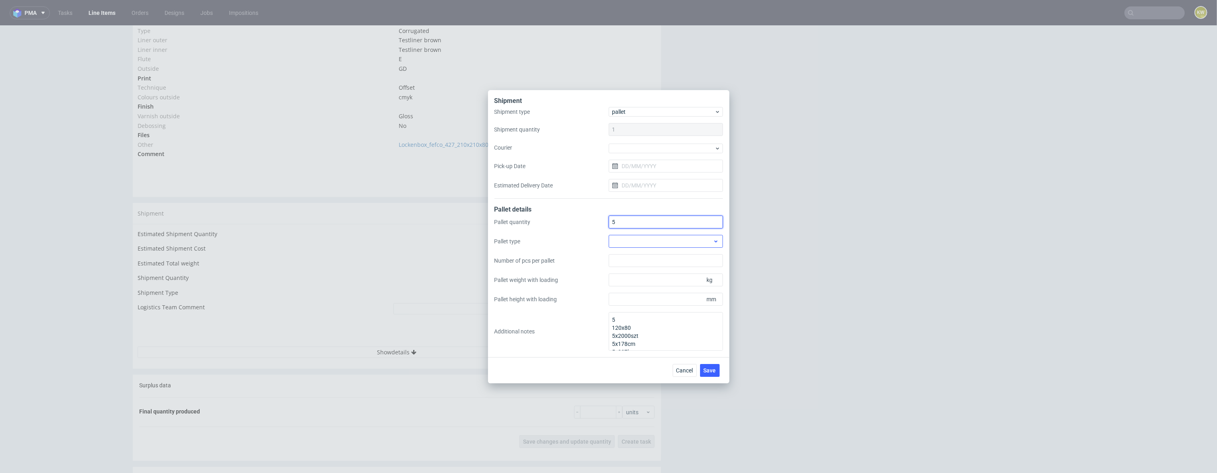
type input "5"
click at [619, 243] on div at bounding box center [666, 241] width 114 height 13
click at [627, 260] on div "EPAL1, 1200 x 800mm" at bounding box center [666, 260] width 108 height 14
click at [628, 263] on input "Number of pcs per pallet" at bounding box center [666, 260] width 114 height 13
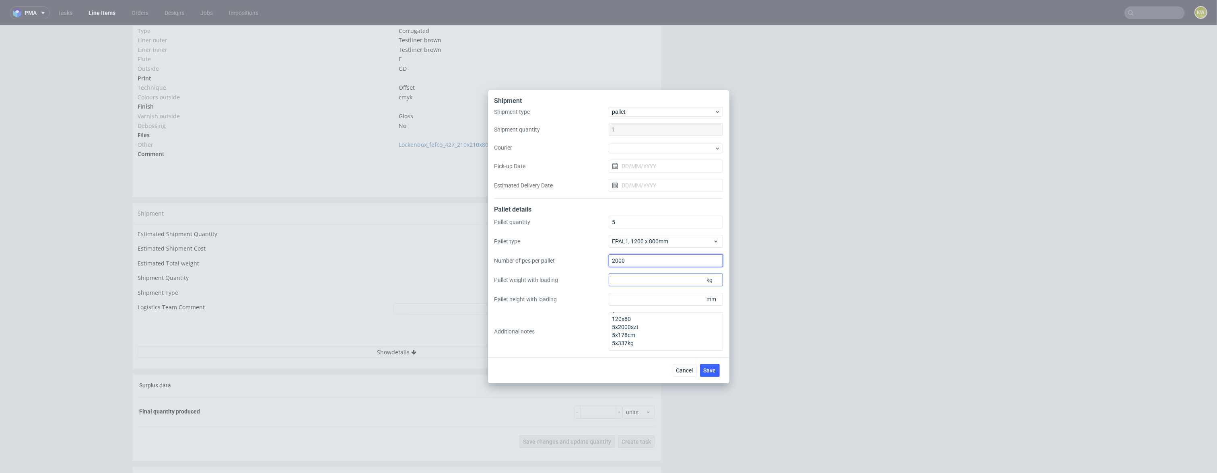
type input "2000"
click at [628, 278] on input "Pallet weight with loading" at bounding box center [666, 280] width 114 height 13
type input "337"
click at [626, 295] on input "Pallet height with loading" at bounding box center [666, 299] width 114 height 13
type input "1780"
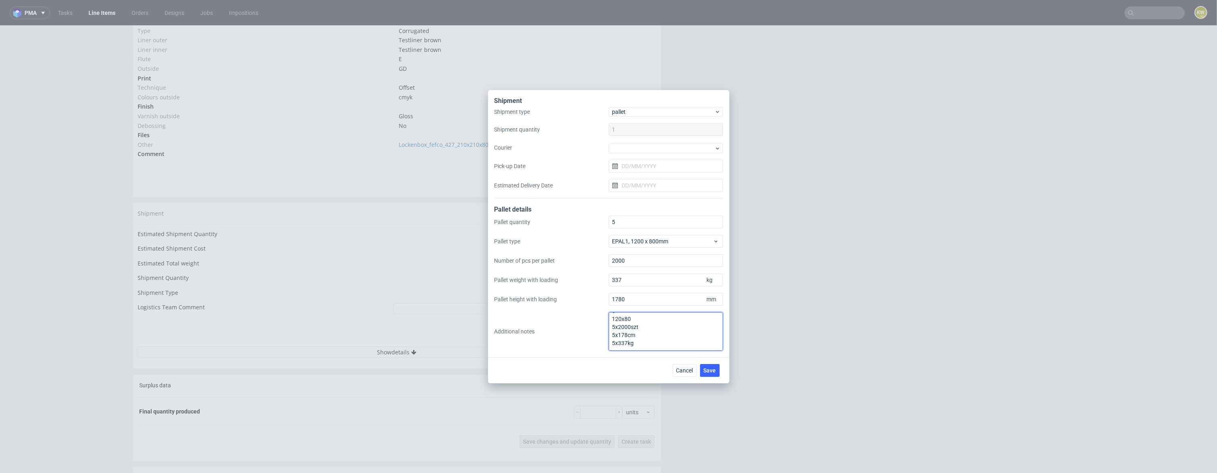
scroll to position [0, 0]
drag, startPoint x: 649, startPoint y: 347, endPoint x: 556, endPoint y: 289, distance: 109.5
click at [555, 293] on div "Pallet quantity 5 Pallet type EPAL1, 1200 x 800mm Number of pcs per pallet 2000…" at bounding box center [609, 283] width 229 height 135
click at [715, 368] on span "Save" at bounding box center [710, 371] width 12 height 6
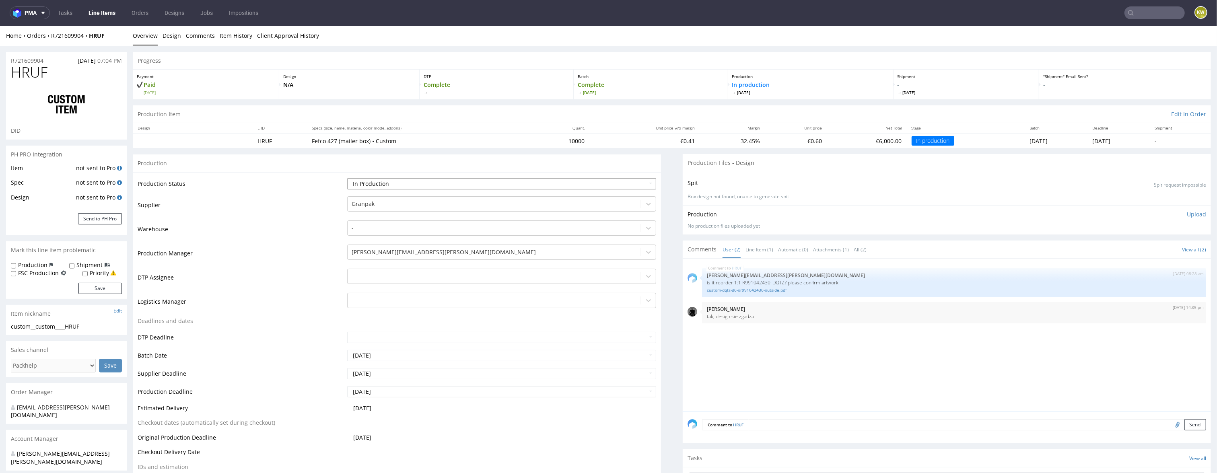
click at [388, 183] on select "Waiting for Artwork Waiting for Diecut Waiting for Mockup Waiting for DTP Waiti…" at bounding box center [501, 183] width 309 height 11
click at [391, 184] on select "Waiting for Artwork Waiting for Diecut Waiting for Mockup Waiting for DTP Waiti…" at bounding box center [501, 183] width 309 height 11
select select "production_complete"
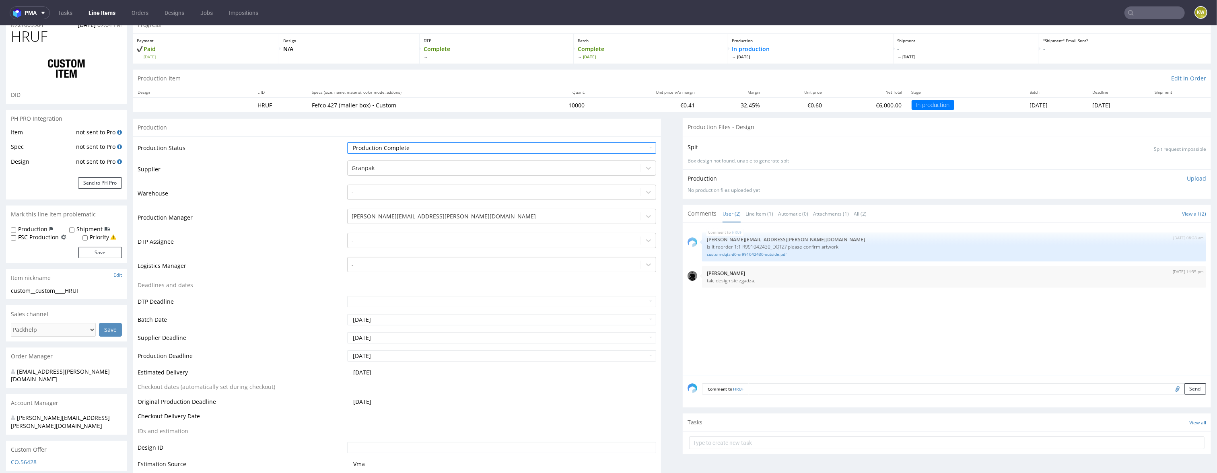
scroll to position [44, 0]
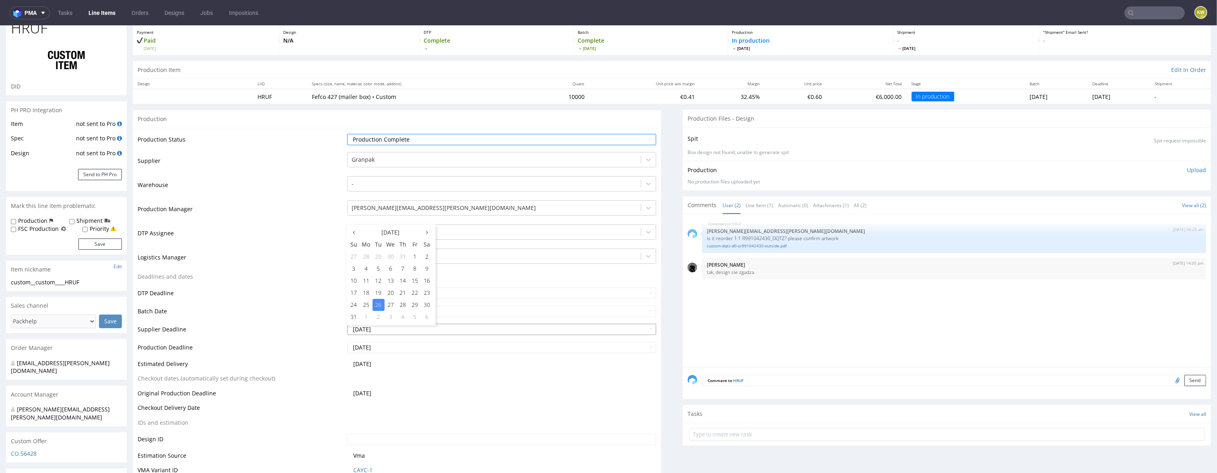
click at [404, 328] on input "[DATE]" at bounding box center [501, 329] width 309 height 11
click at [365, 307] on td "25" at bounding box center [366, 305] width 12 height 12
type input "[DATE]"
click at [378, 350] on input "[DATE]" at bounding box center [501, 347] width 309 height 11
click at [370, 327] on td "25" at bounding box center [366, 323] width 12 height 12
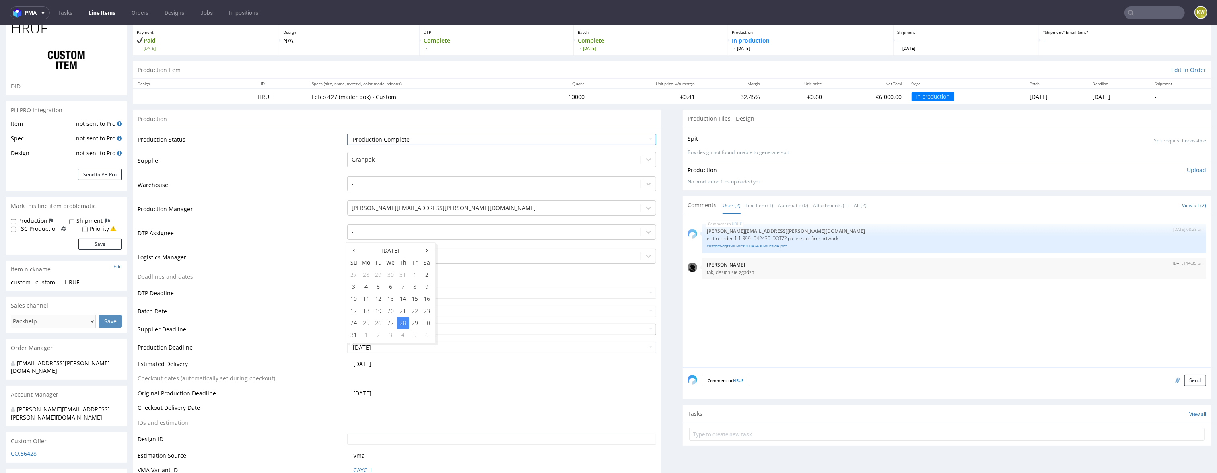
type input "[DATE]"
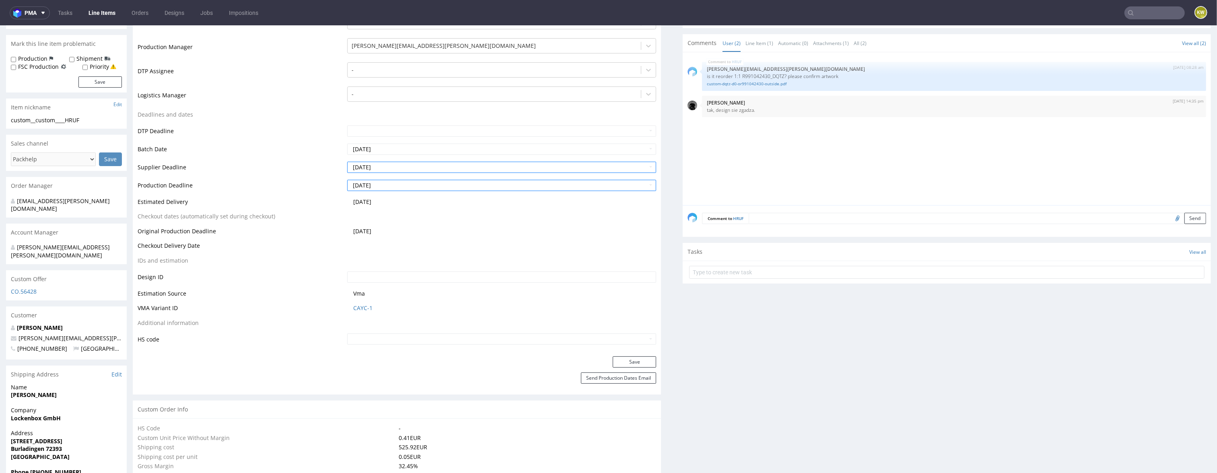
scroll to position [216, 0]
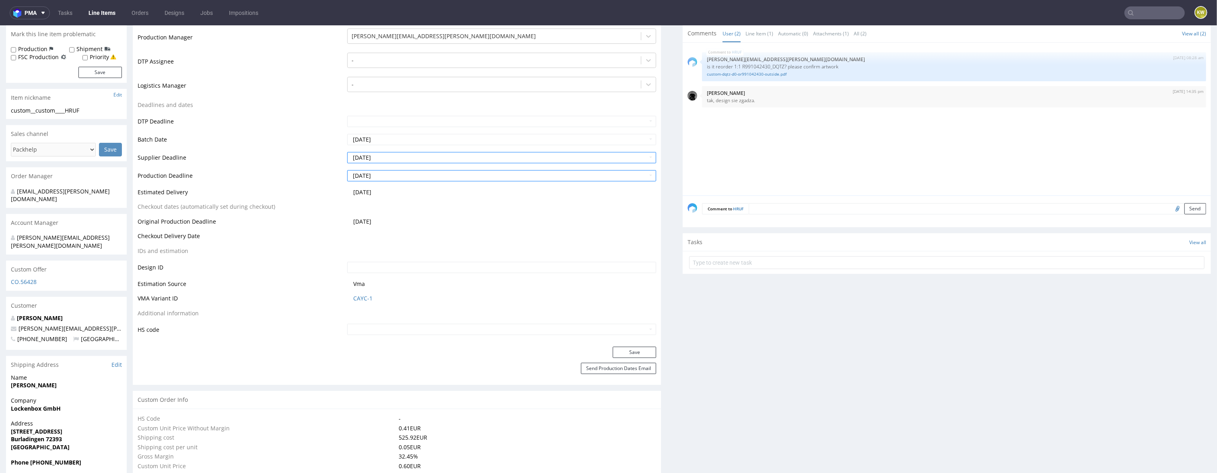
click at [610, 344] on div "Production Status Waiting for Artwork Waiting for Diecut Waiting for Mockup Wai…" at bounding box center [397, 151] width 528 height 391
click at [613, 346] on div "Production Status Waiting for Artwork Waiting for Diecut Waiting for Mockup Wai…" at bounding box center [397, 151] width 528 height 391
click at [613, 349] on button "Save" at bounding box center [634, 352] width 43 height 11
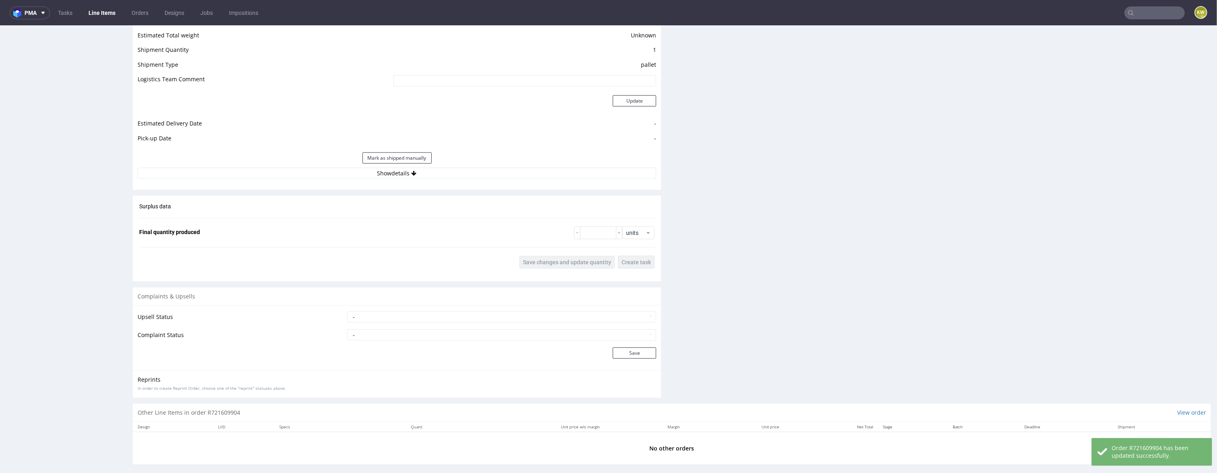
scroll to position [1114, 0]
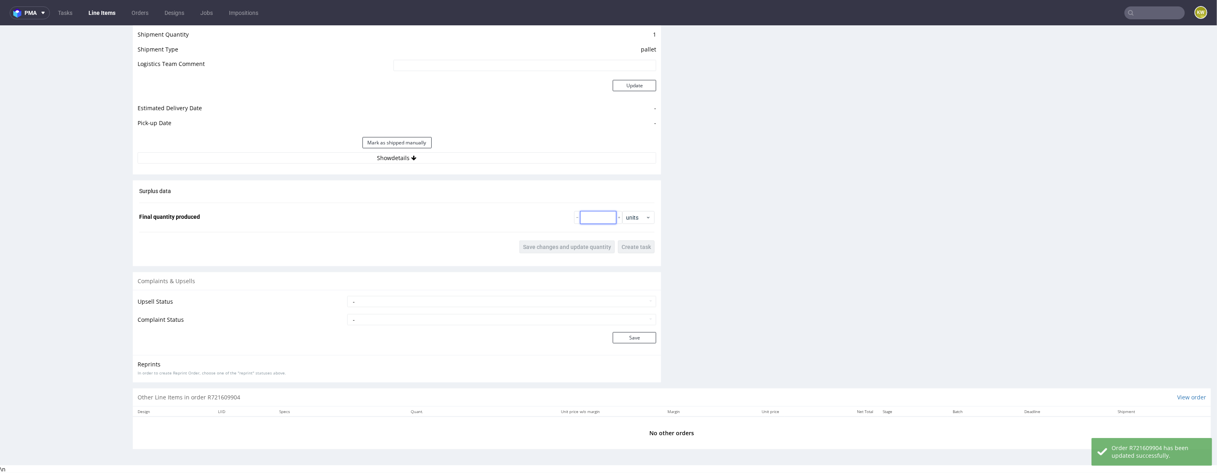
click at [600, 217] on input "number" at bounding box center [598, 217] width 36 height 13
type input "10000"
click at [579, 245] on span "Save changes and update quantity" at bounding box center [567, 247] width 88 height 6
click at [1133, 14] on input "text" at bounding box center [1155, 12] width 60 height 13
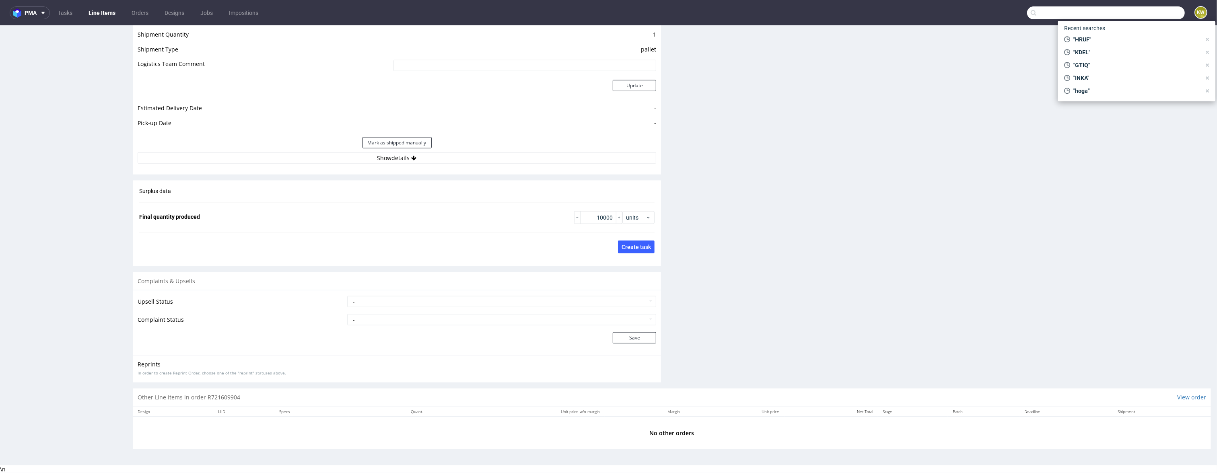
paste input "XJVC"
type input "XJVC"
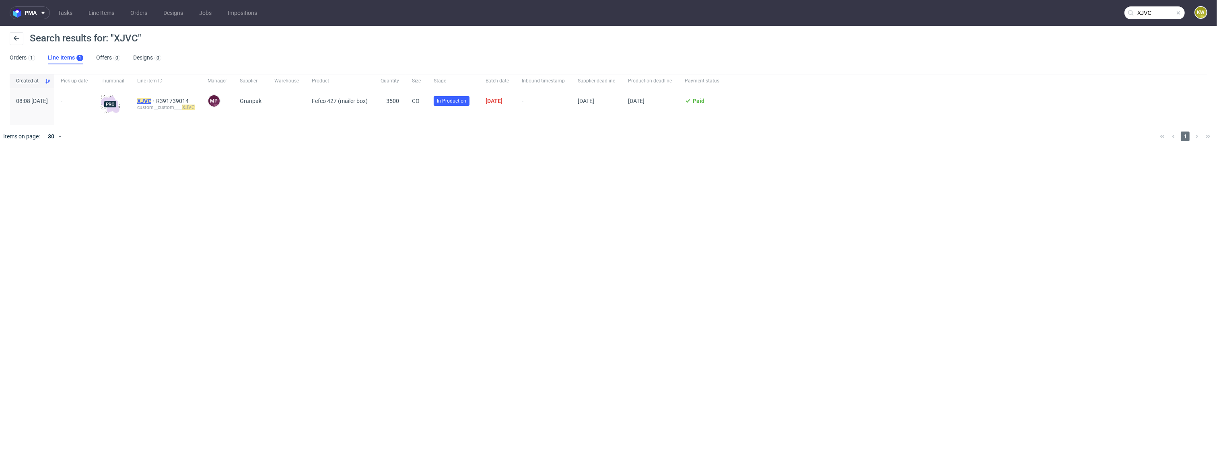
click at [151, 99] on mark "XJVC" at bounding box center [144, 101] width 14 height 6
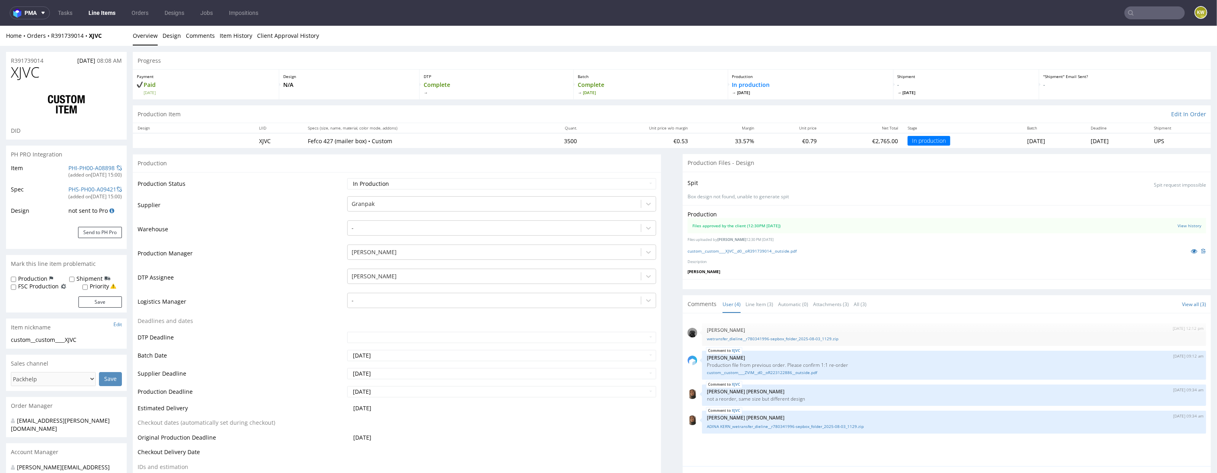
click at [98, 11] on link "Line Items" at bounding box center [102, 12] width 37 height 13
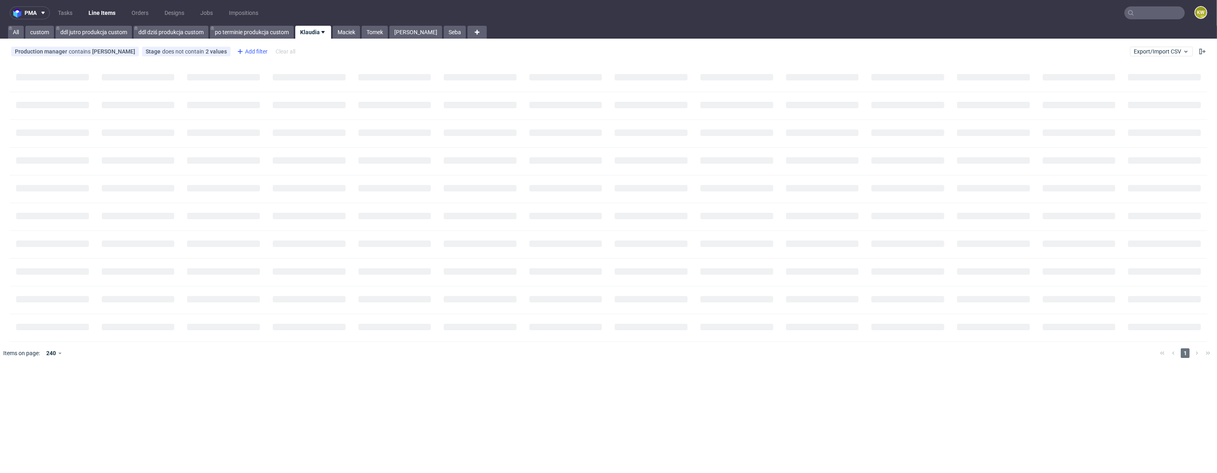
click at [255, 55] on div "Add filter" at bounding box center [251, 51] width 35 height 13
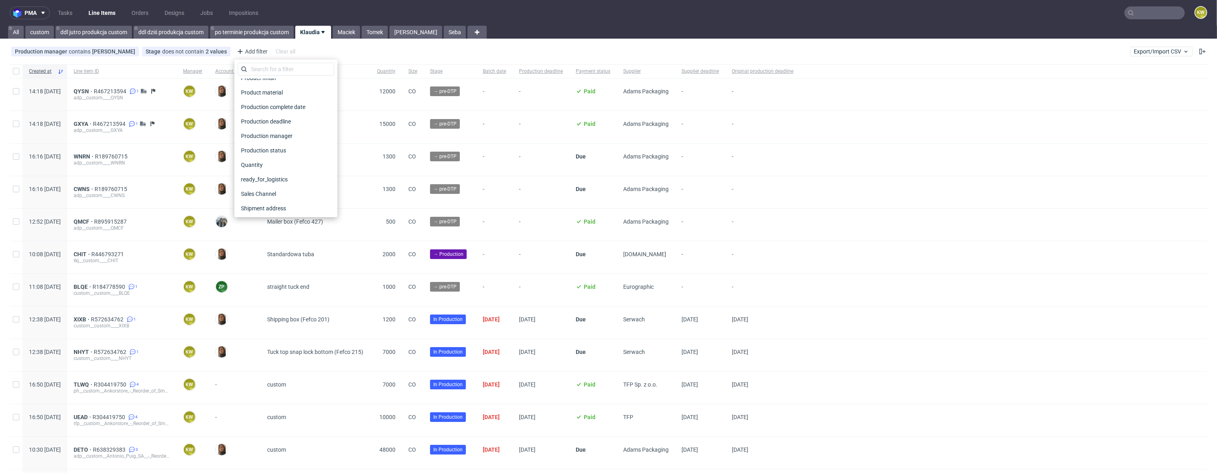
scroll to position [633, 0]
click at [266, 116] on span "Supplier deadline" at bounding box center [264, 119] width 52 height 11
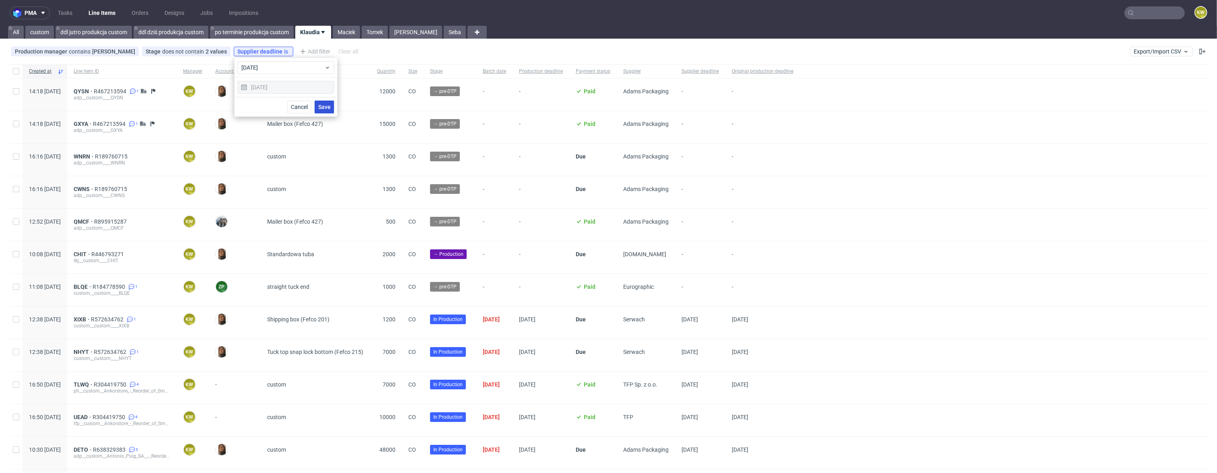
click at [328, 103] on button "Save" at bounding box center [325, 107] width 20 height 13
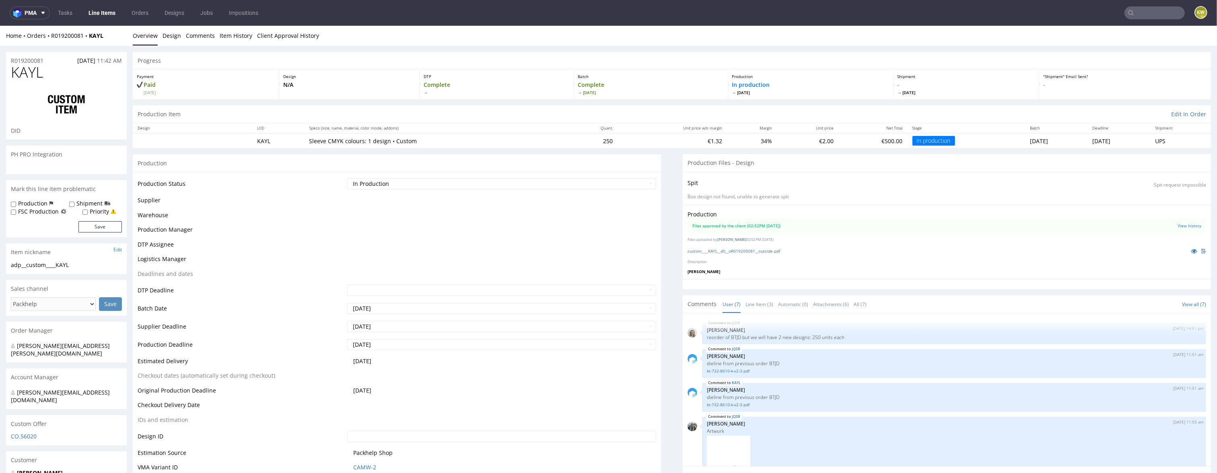
scroll to position [204, 0]
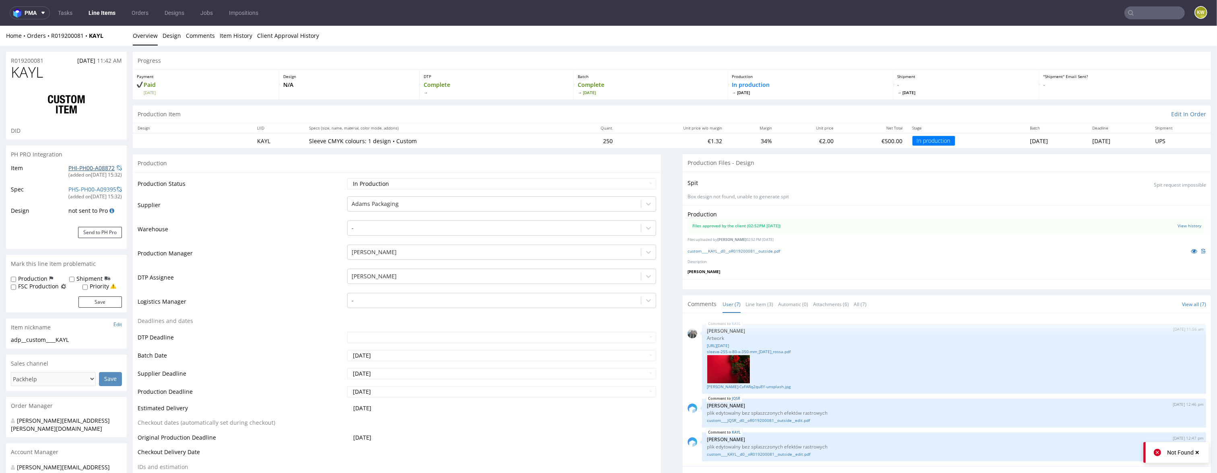
click at [81, 167] on link "PHI-PH00-A08872" at bounding box center [91, 168] width 46 height 8
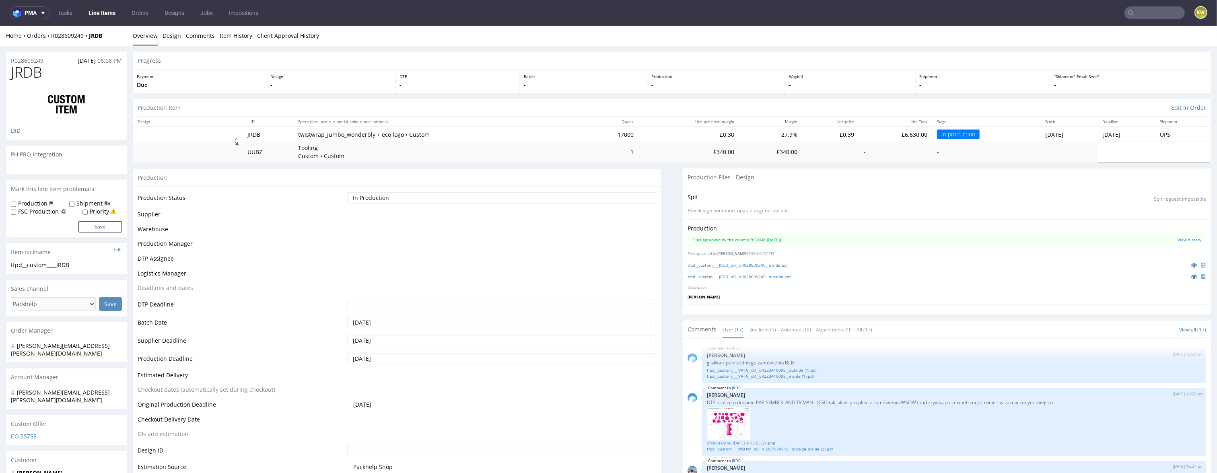
scroll to position [452, 0]
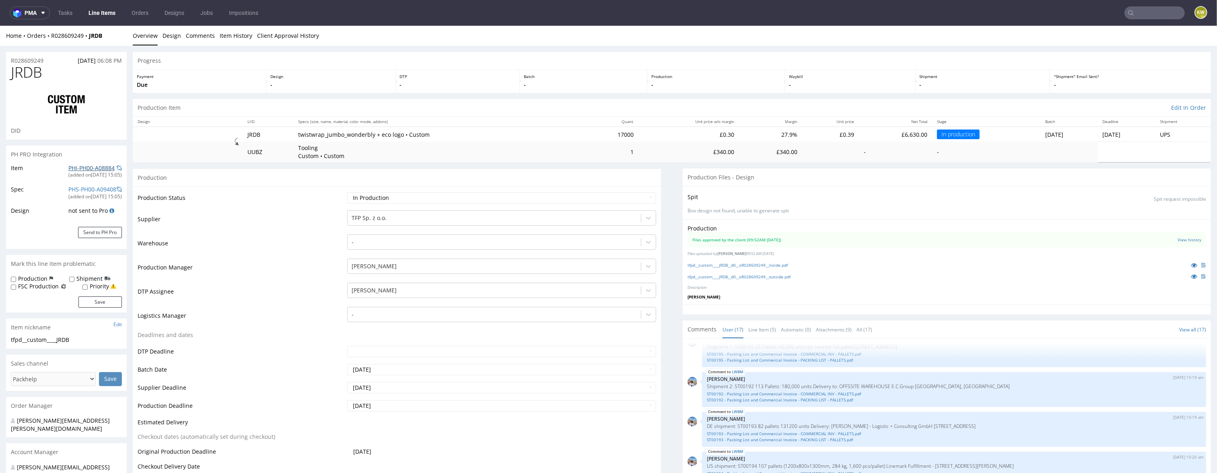
click at [74, 169] on link "PHI-PH00-A08884" at bounding box center [91, 168] width 46 height 8
